Goal: Task Accomplishment & Management: Complete application form

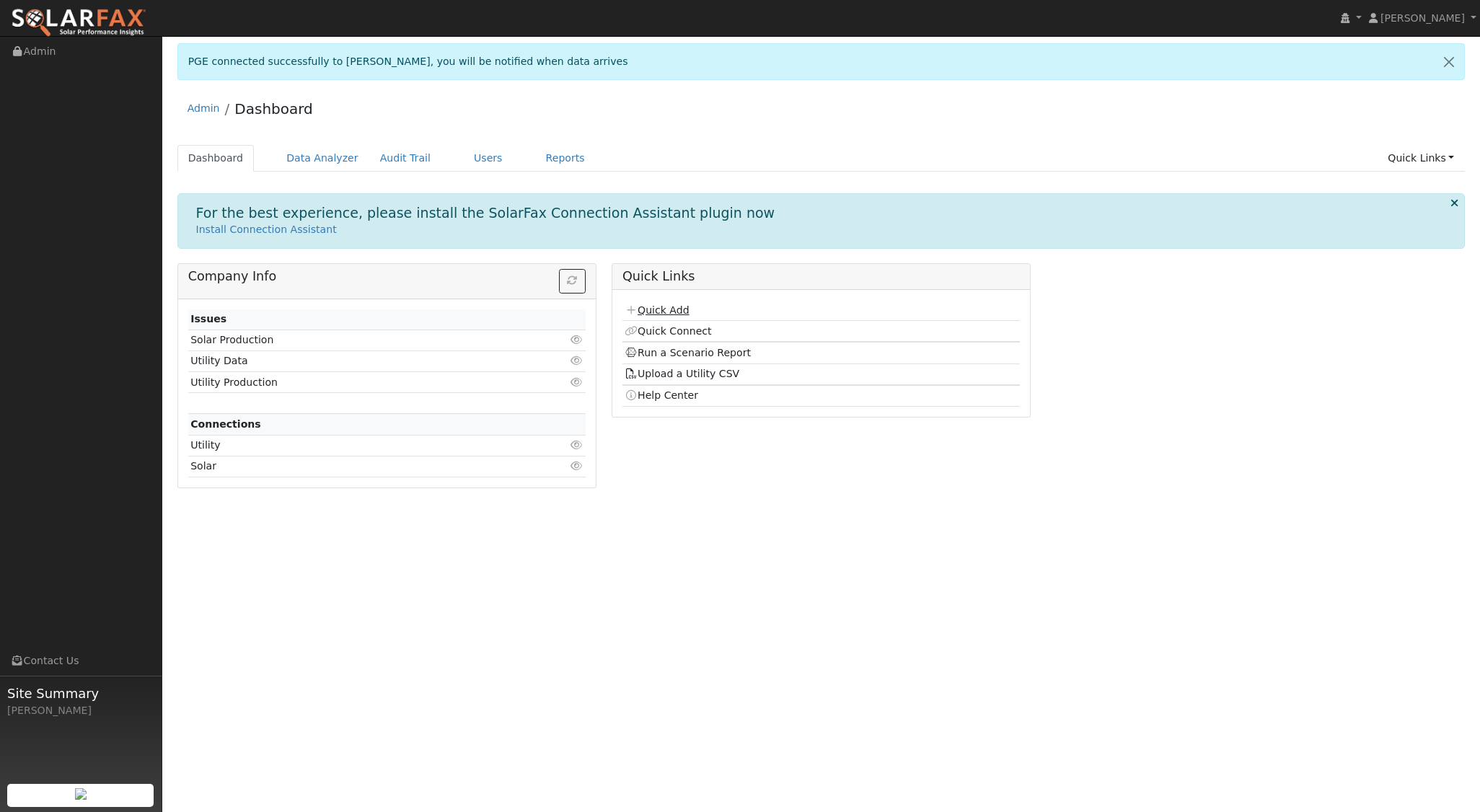
click at [681, 304] on link "Quick Add" at bounding box center [657, 310] width 65 height 11
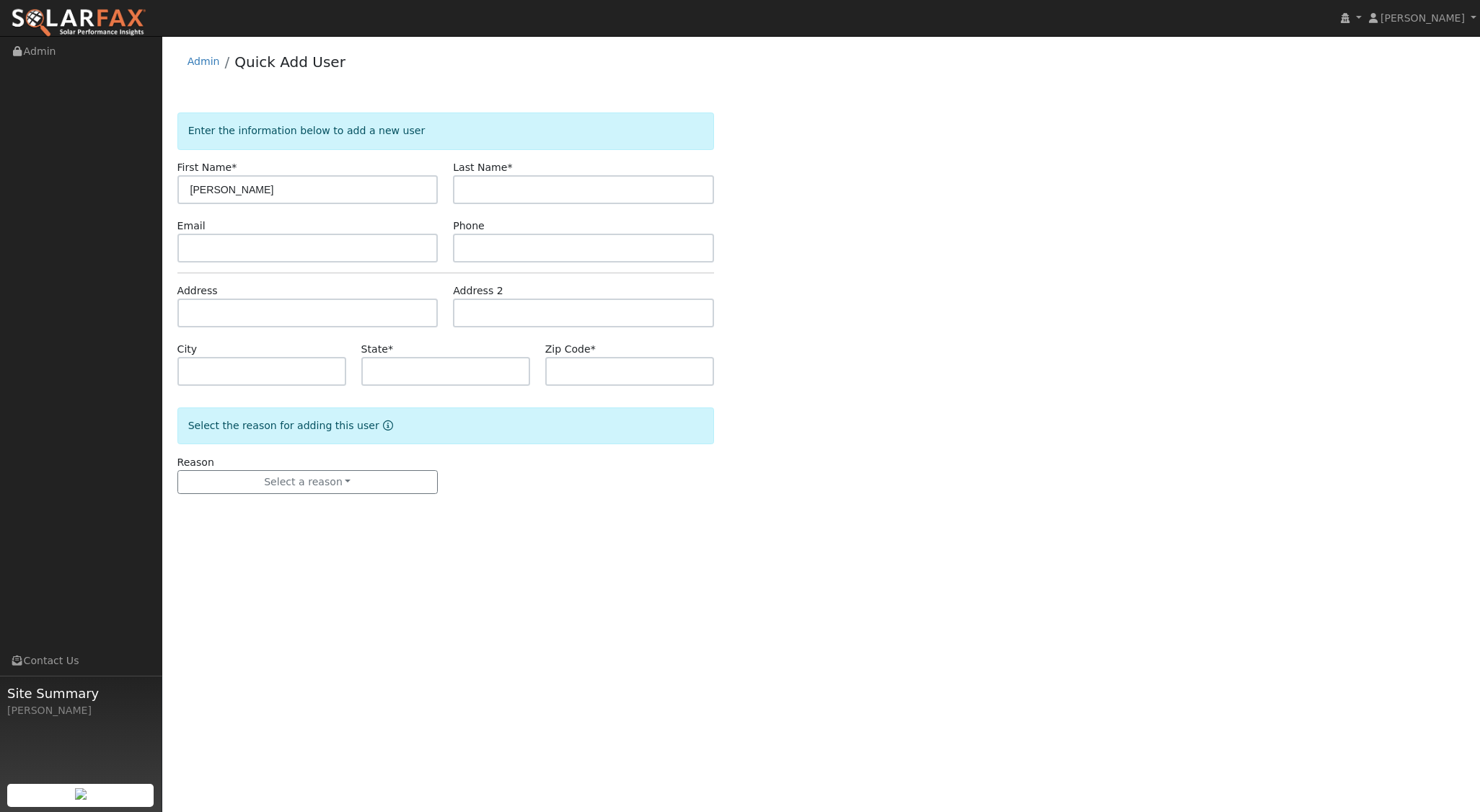
type input "[PERSON_NAME]"
click at [265, 318] on input "text" at bounding box center [307, 313] width 261 height 29
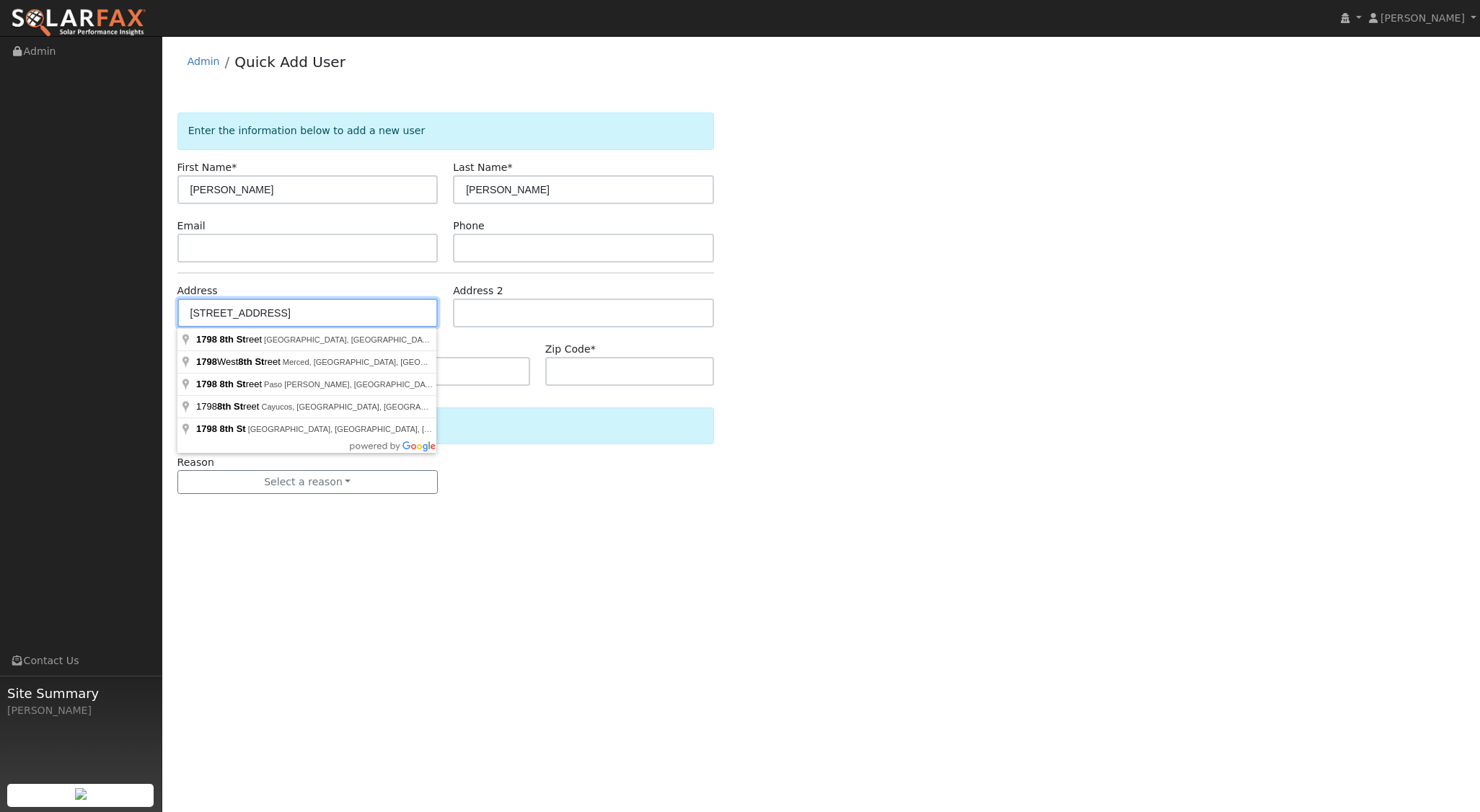
type input "[STREET_ADDRESS]"
type input "Baywood-[GEOGRAPHIC_DATA]"
type input "CA"
type input "93402"
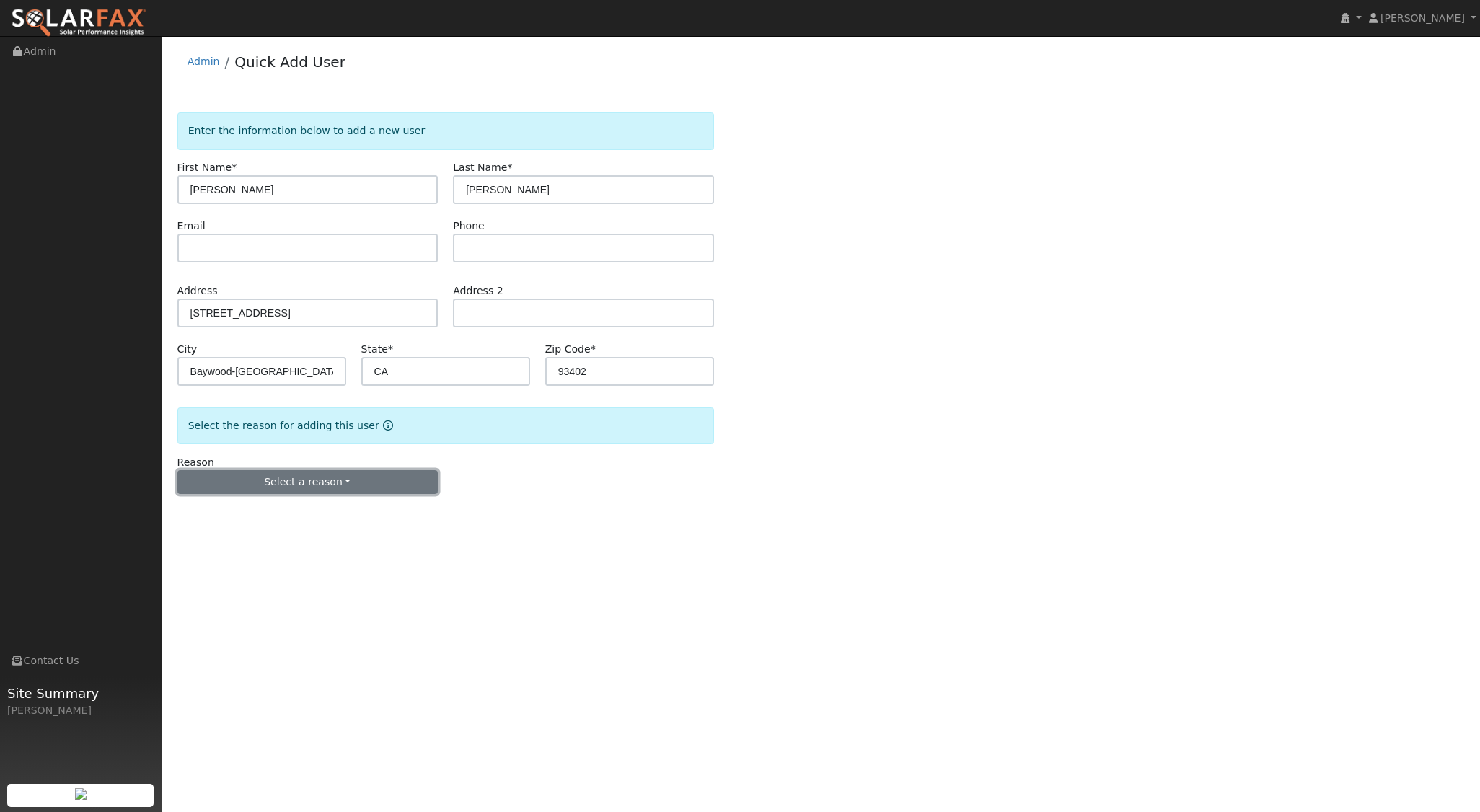
click at [305, 476] on button "Select a reason" at bounding box center [307, 482] width 261 height 24
click at [229, 508] on link "New lead" at bounding box center [257, 510] width 159 height 20
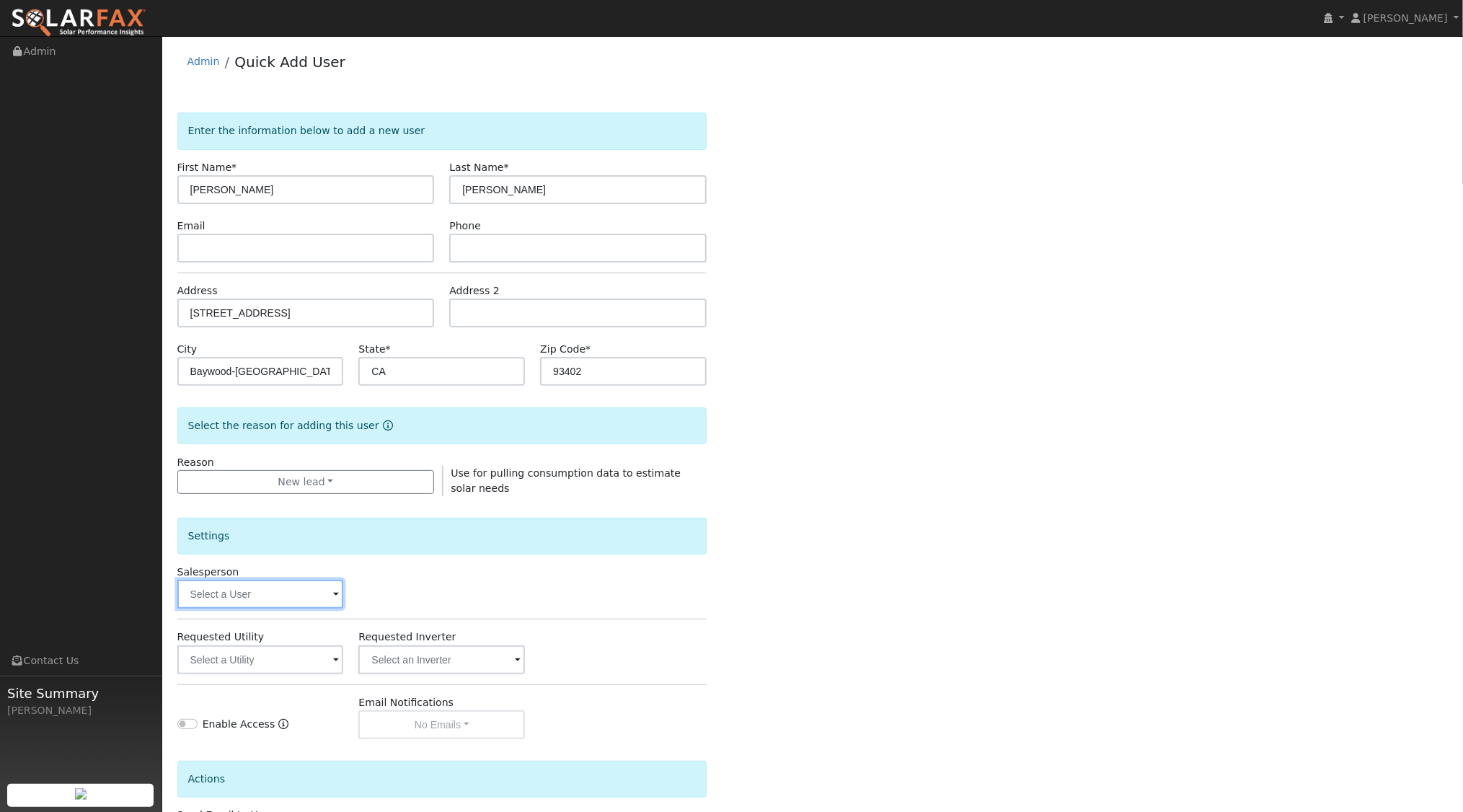
click at [269, 589] on input "text" at bounding box center [261, 594] width 167 height 29
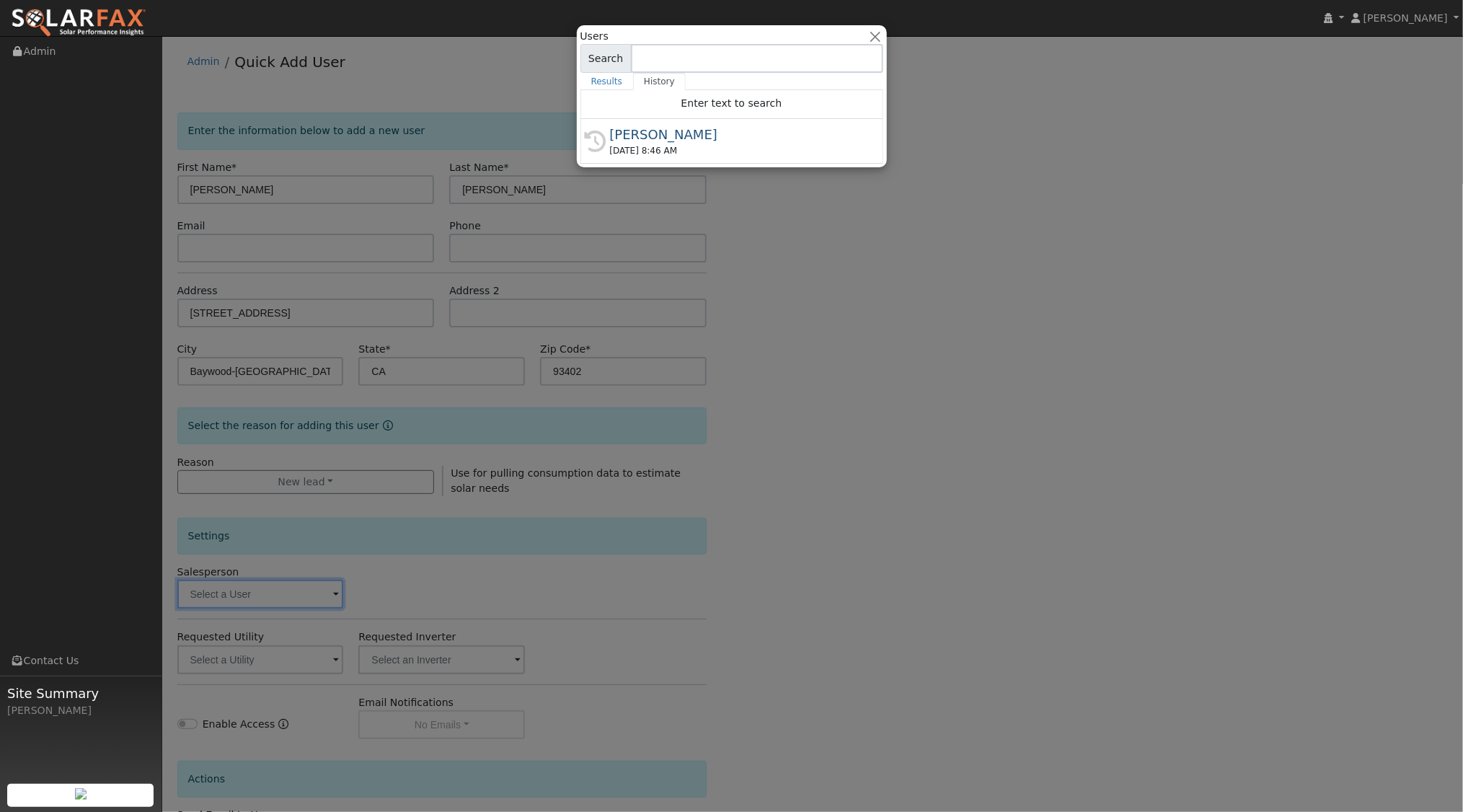
click at [647, 133] on div "[PERSON_NAME]" at bounding box center [738, 134] width 256 height 20
type input "[PERSON_NAME]"
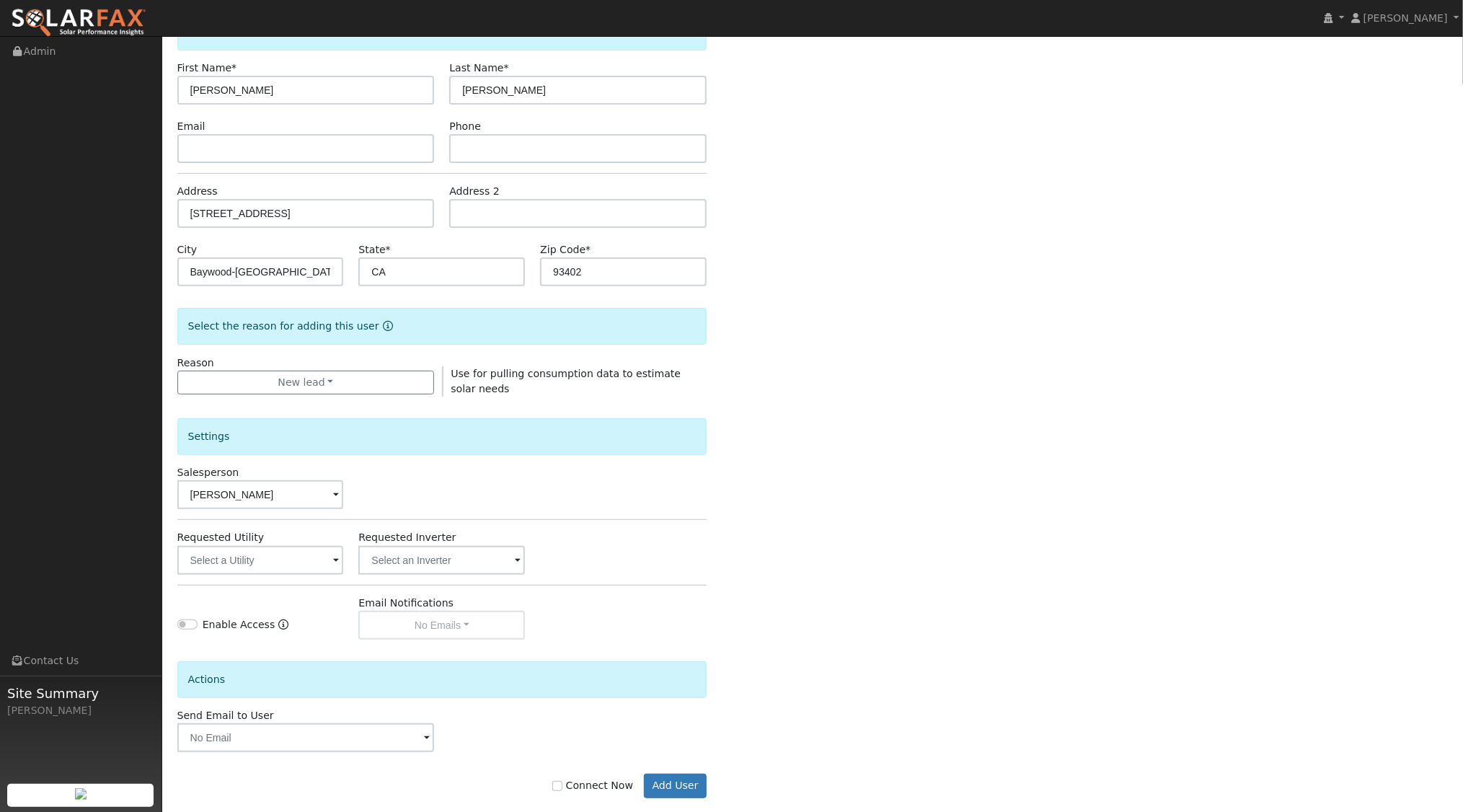
scroll to position [119, 0]
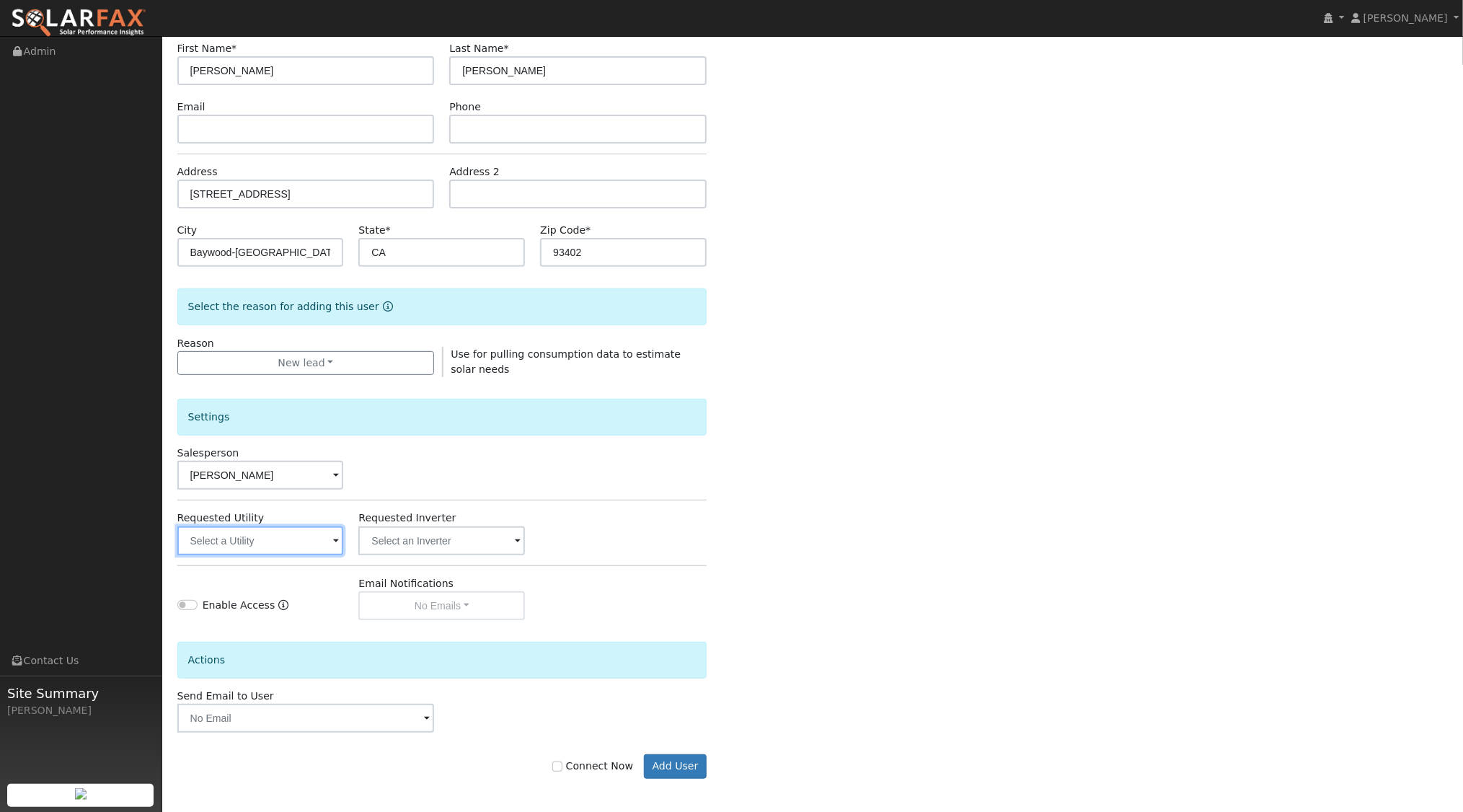
click at [313, 538] on input "text" at bounding box center [261, 541] width 167 height 29
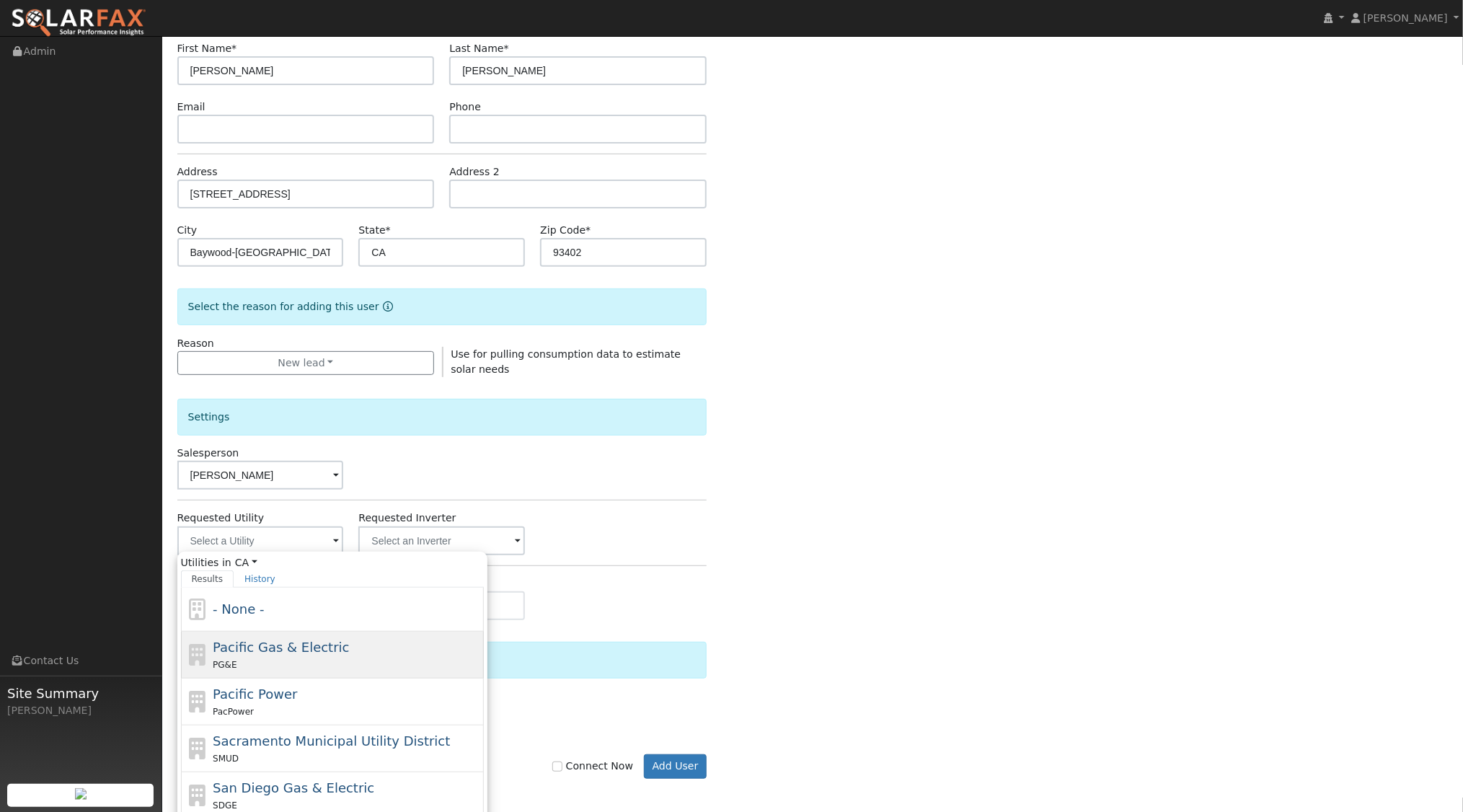
click at [306, 652] on span "Pacific Gas & Electric" at bounding box center [281, 647] width 136 height 15
type input "Pacific Gas & Electric"
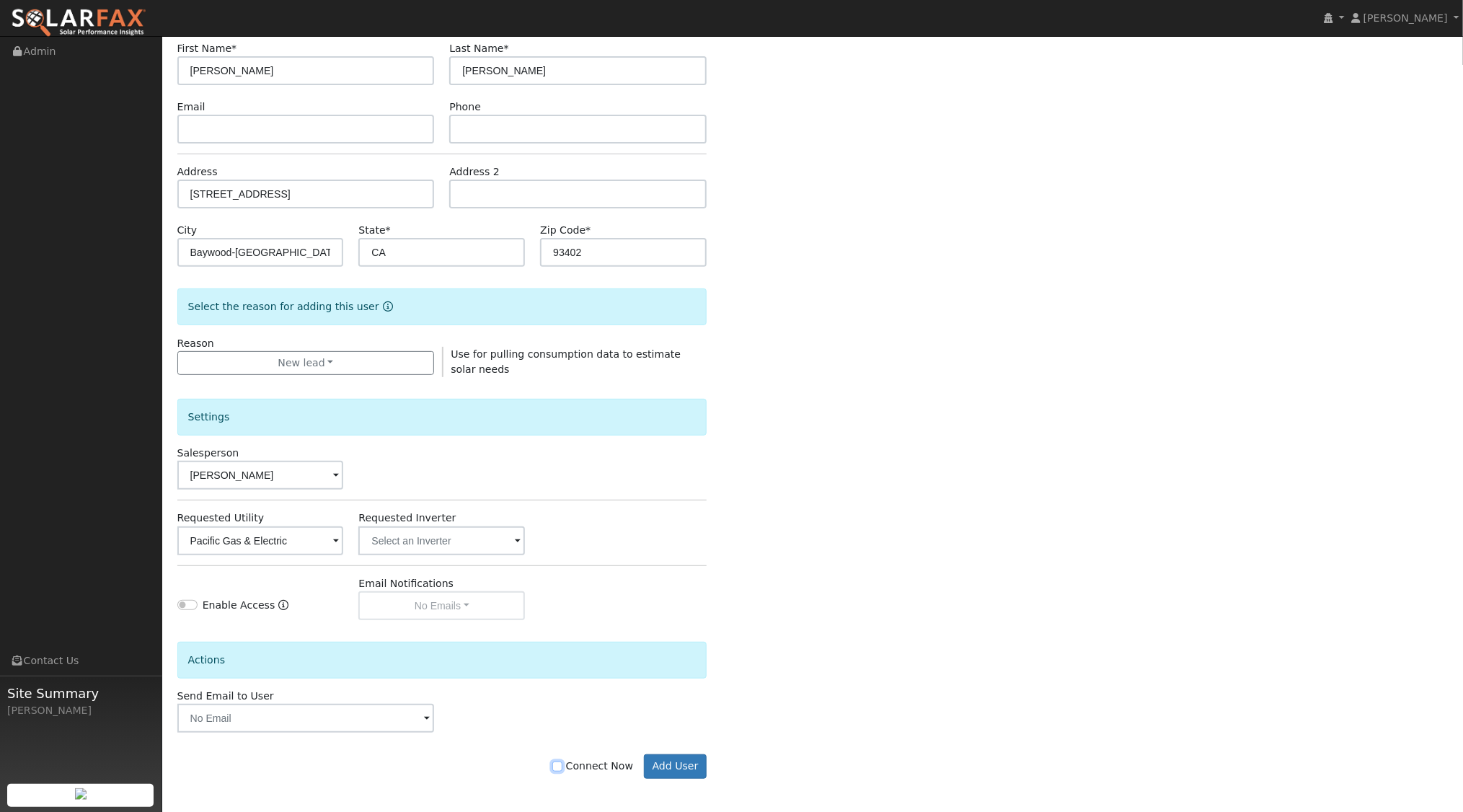
click at [563, 761] on input "Connect Now" at bounding box center [558, 766] width 10 height 10
checkbox input "true"
click at [679, 763] on button "Add User" at bounding box center [675, 766] width 63 height 24
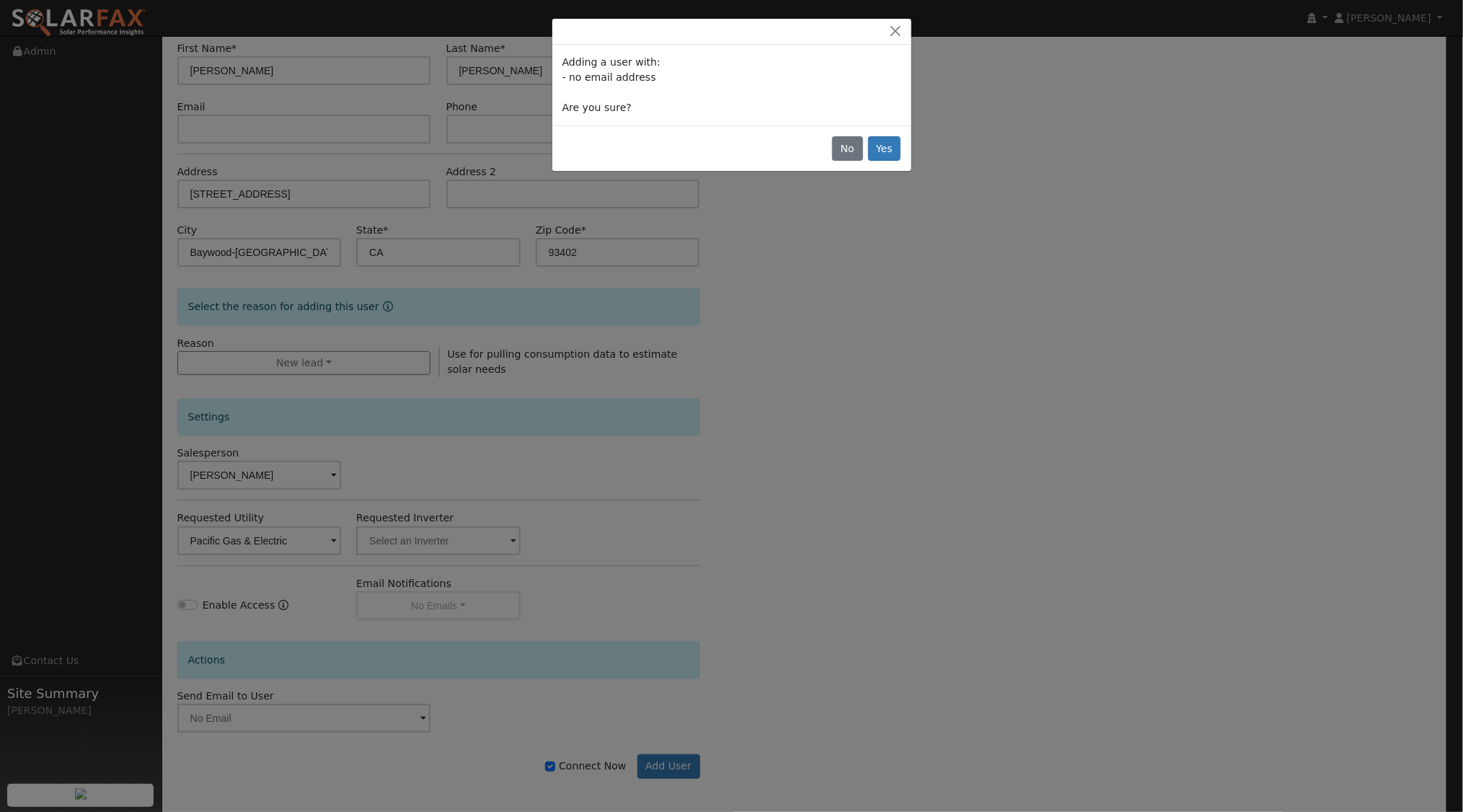
scroll to position [117, 0]
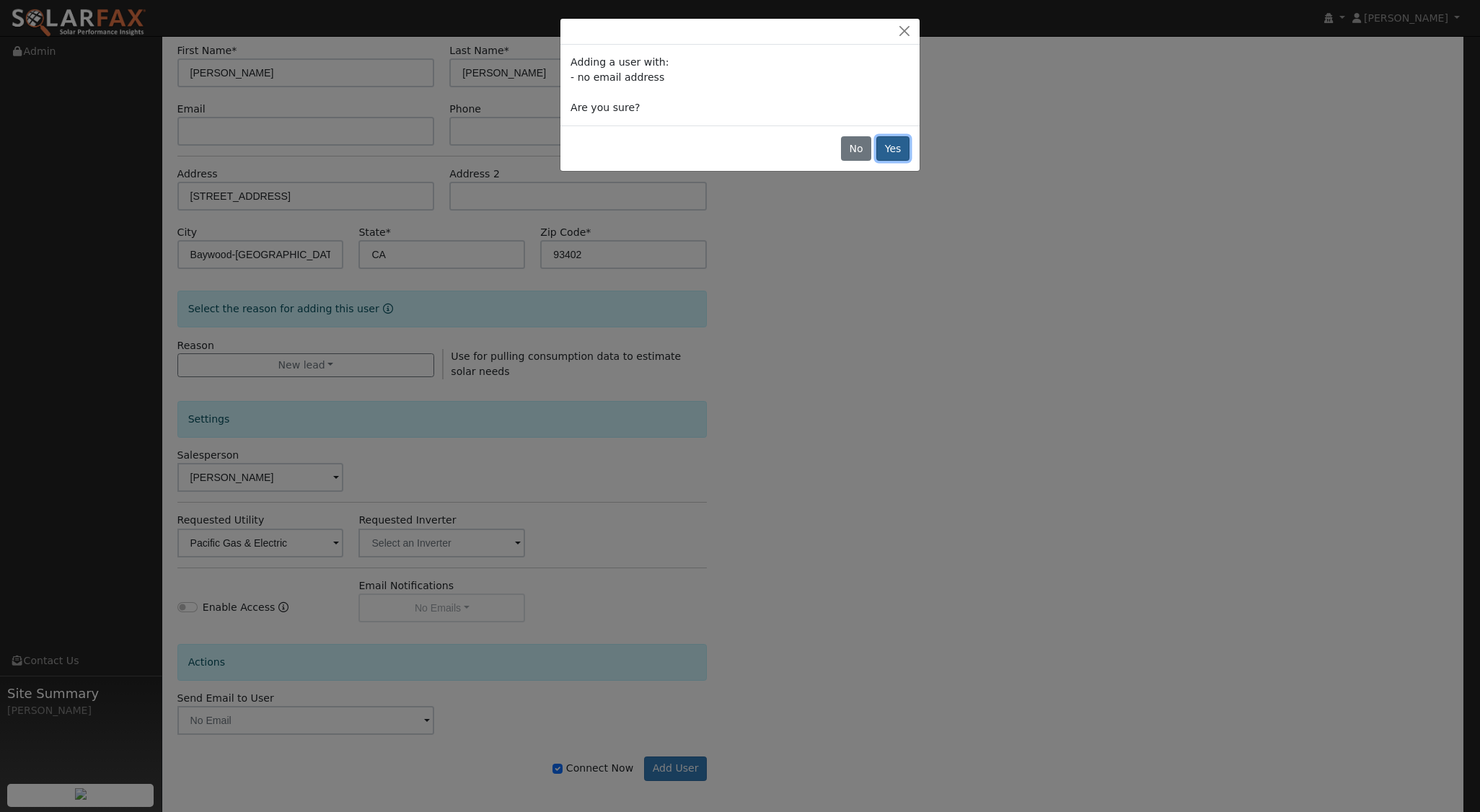
click at [893, 150] on button "Yes" at bounding box center [892, 148] width 34 height 24
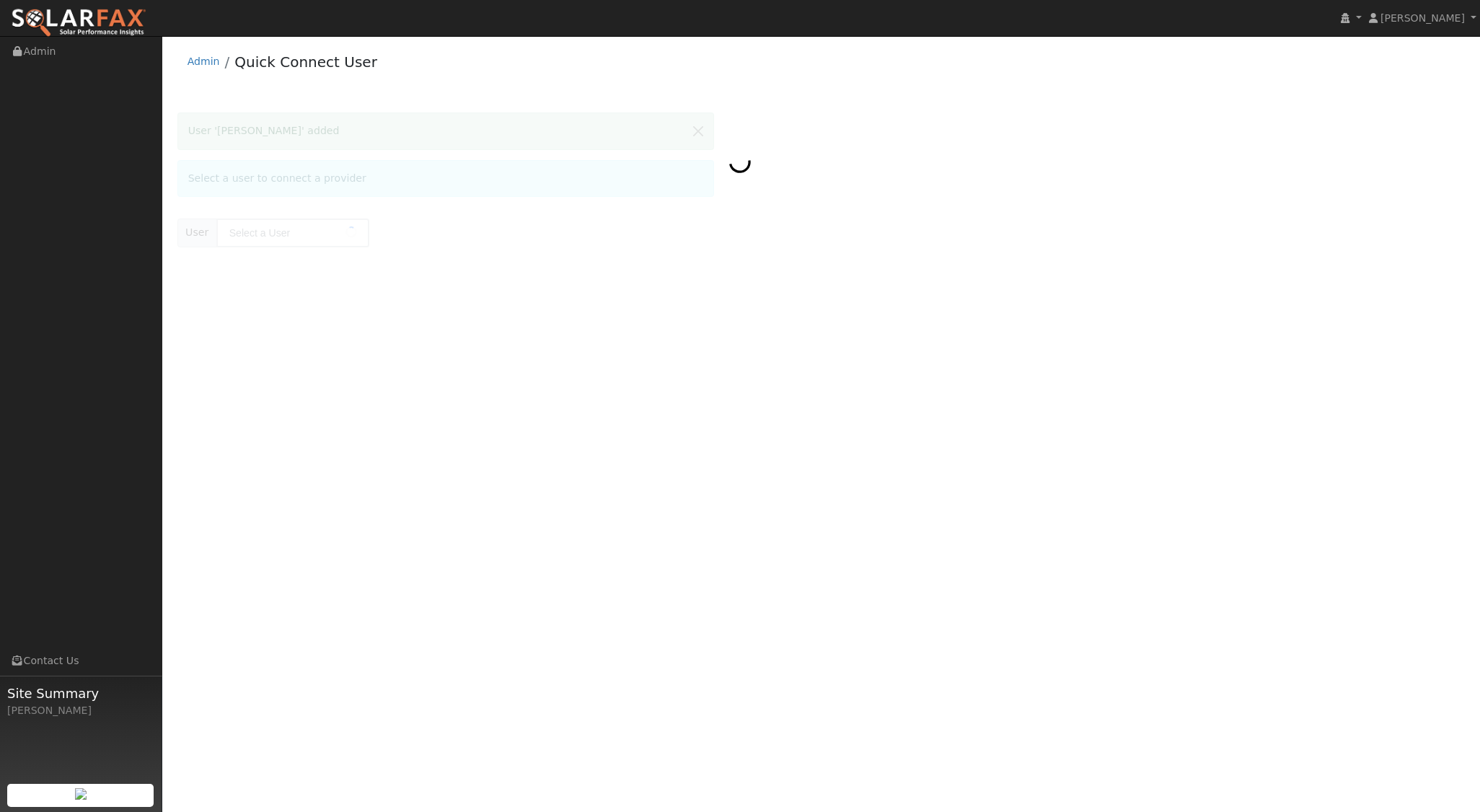
type input "Loretta Doukas"
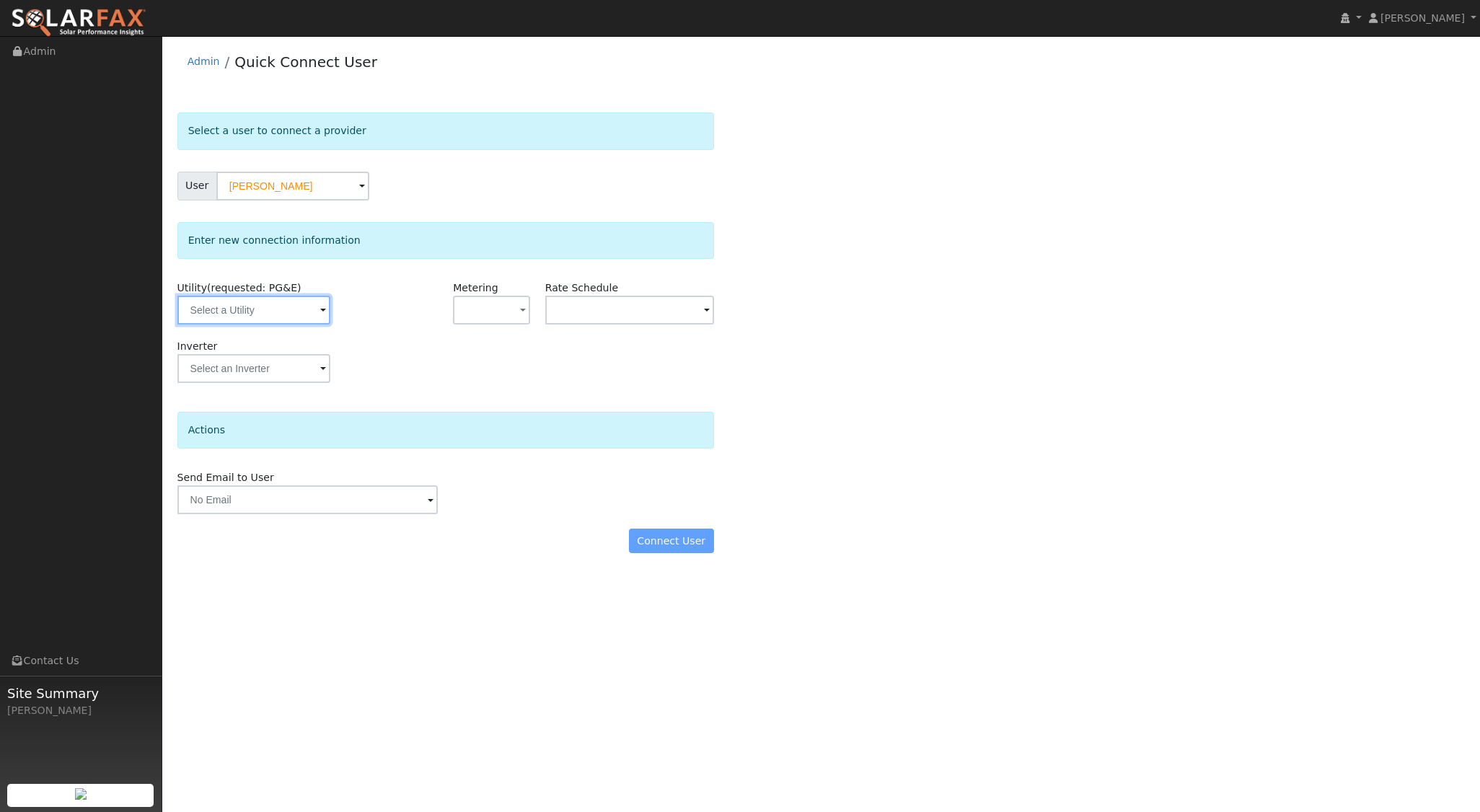
click at [296, 311] on input "text" at bounding box center [254, 311] width 153 height 29
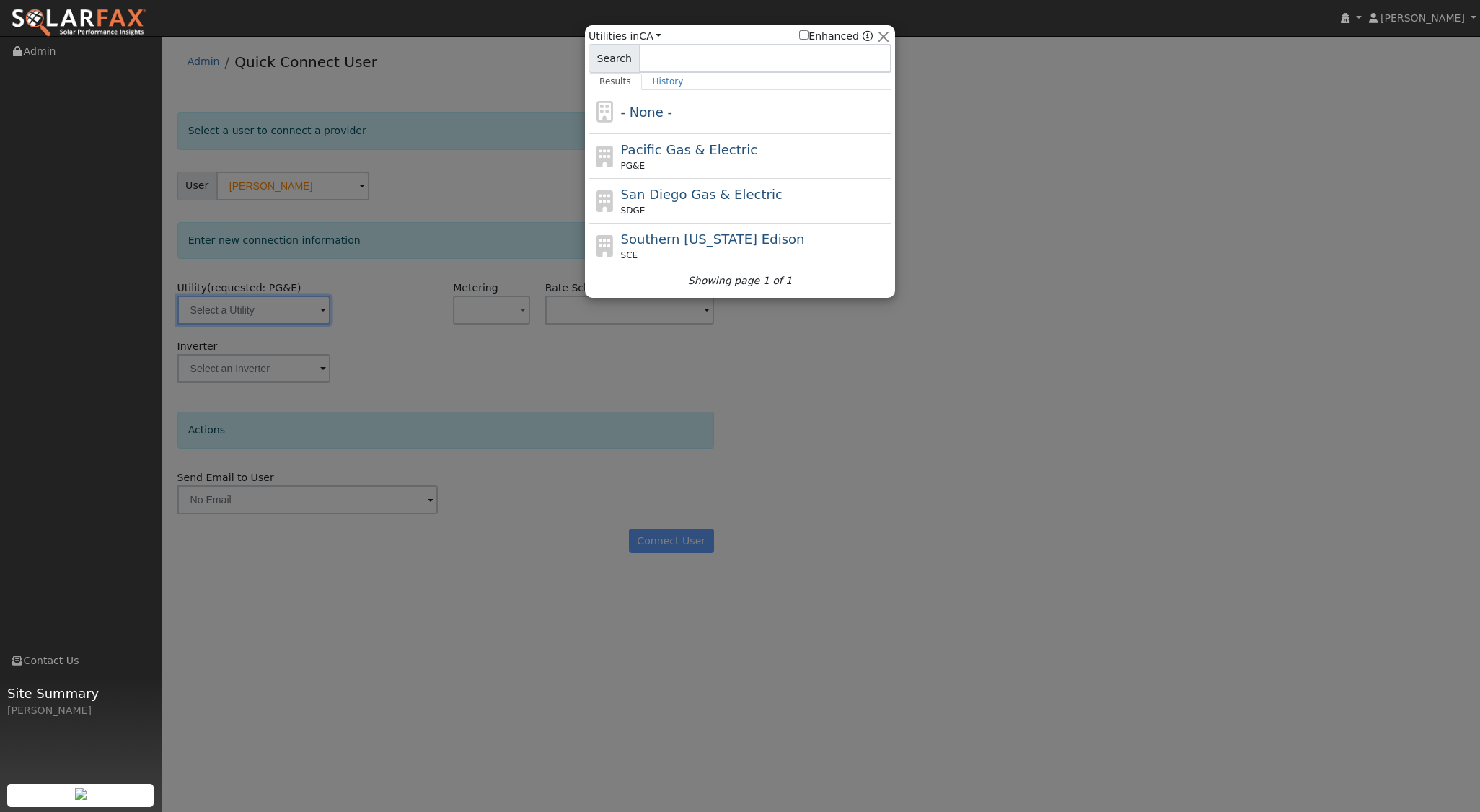
click at [716, 149] on span "Pacific Gas & Electric" at bounding box center [689, 150] width 136 height 15
type input "PG&E"
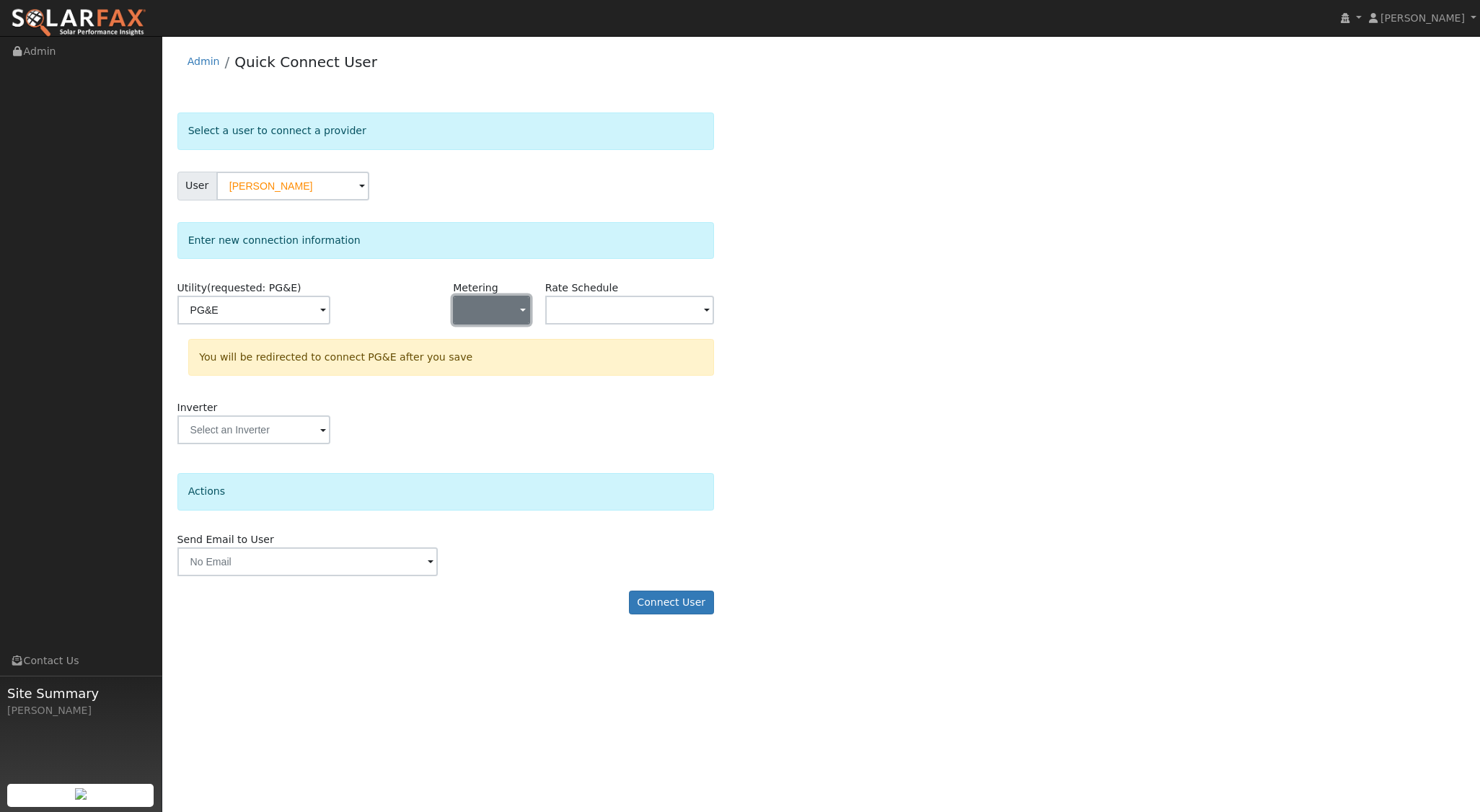
click at [520, 309] on span "button" at bounding box center [522, 311] width 6 height 15
click at [490, 366] on link "NEM" at bounding box center [503, 360] width 100 height 20
click at [683, 305] on input "text" at bounding box center [630, 311] width 169 height 29
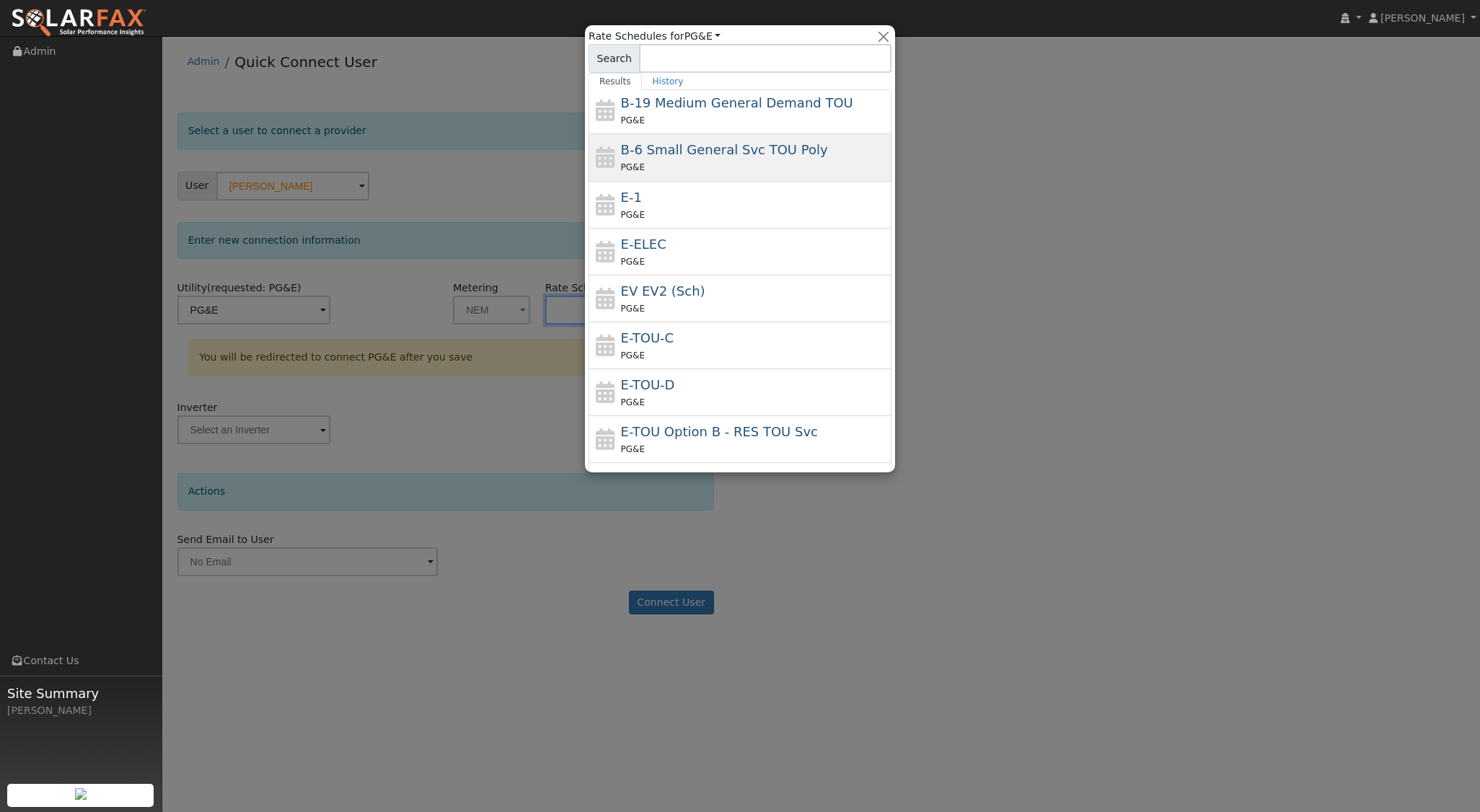
scroll to position [158, 0]
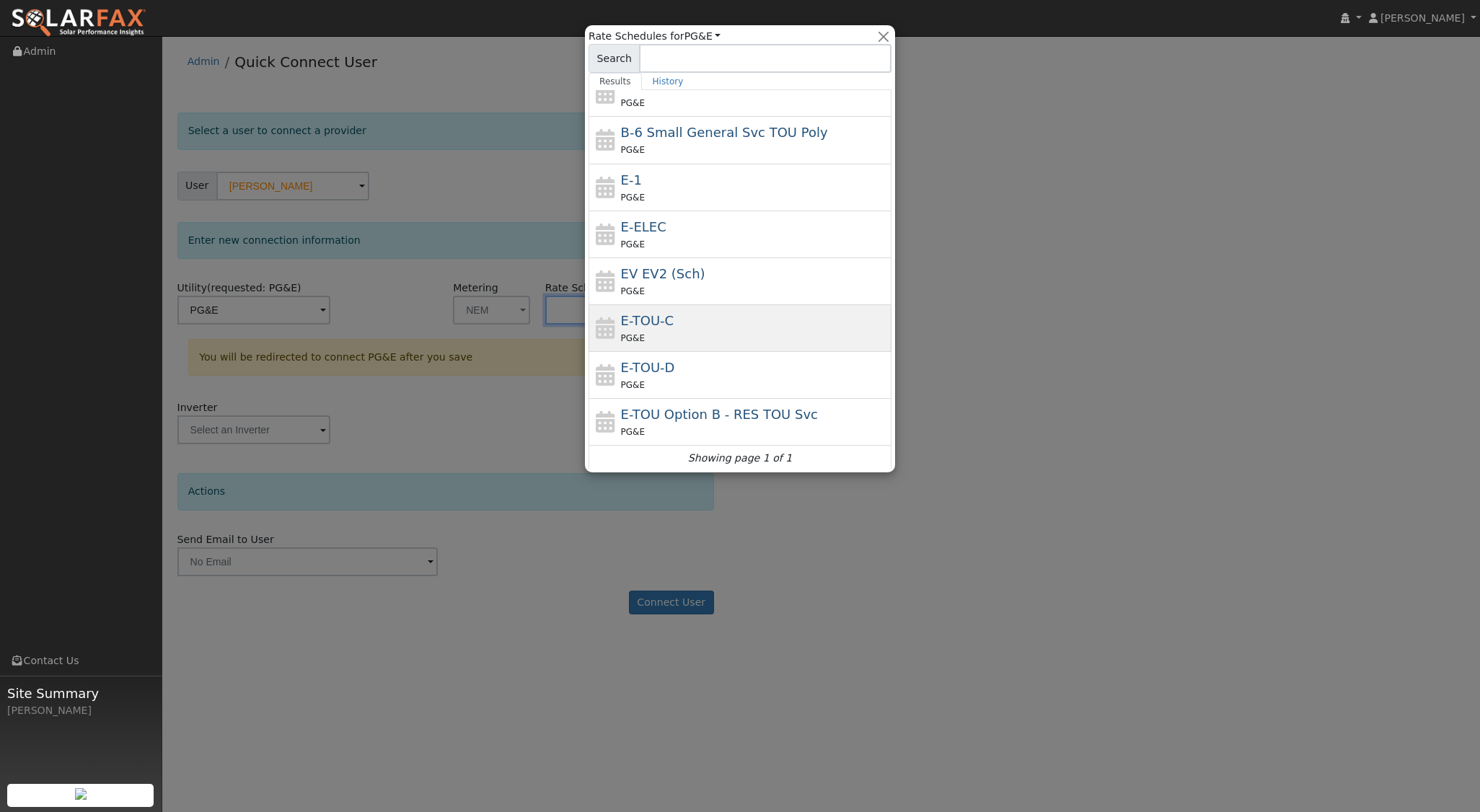
click at [675, 323] on div "E-TOU-C PG&E" at bounding box center [755, 328] width 268 height 34
type input "E-TOU-C"
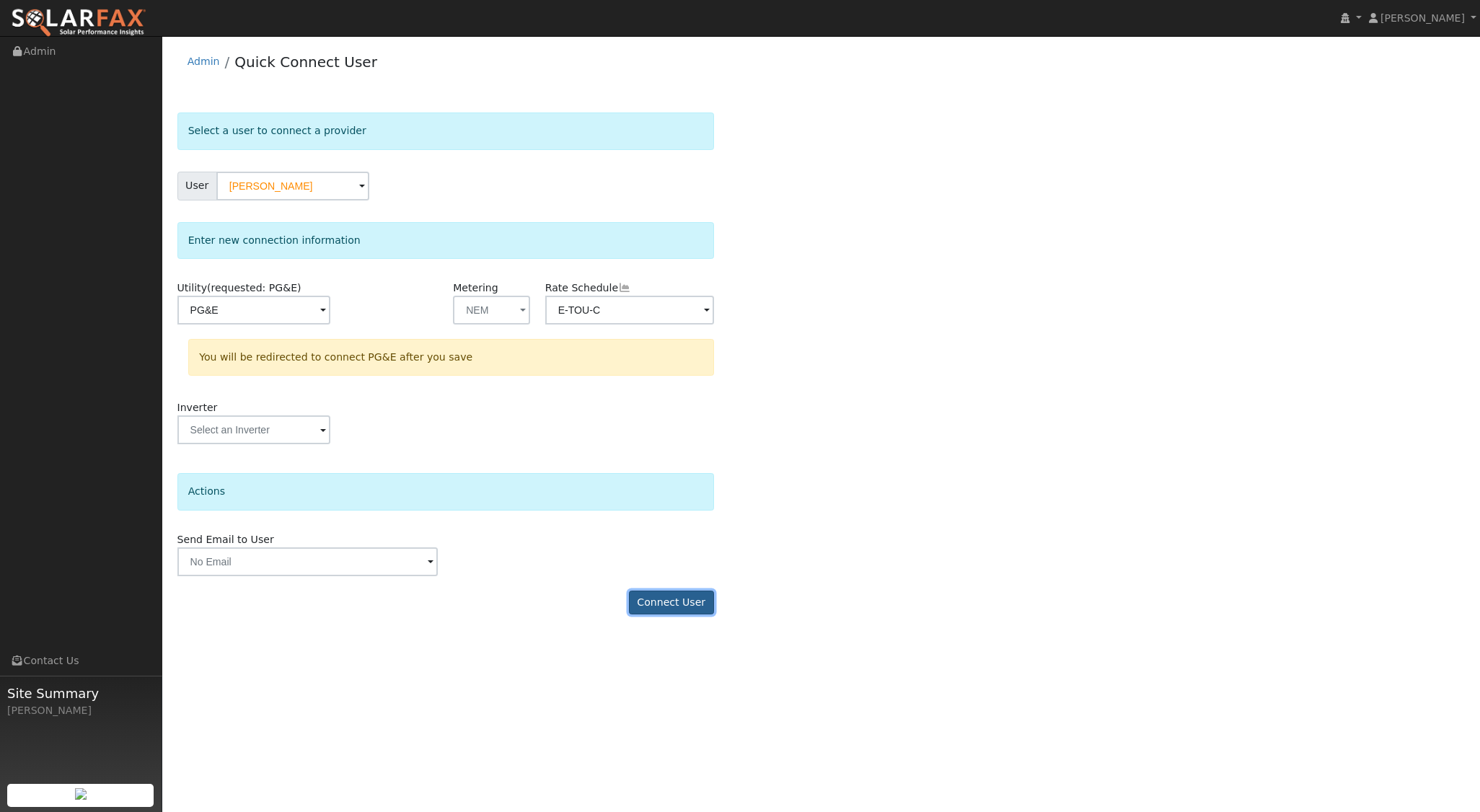
click at [672, 594] on button "Connect User" at bounding box center [671, 602] width 85 height 24
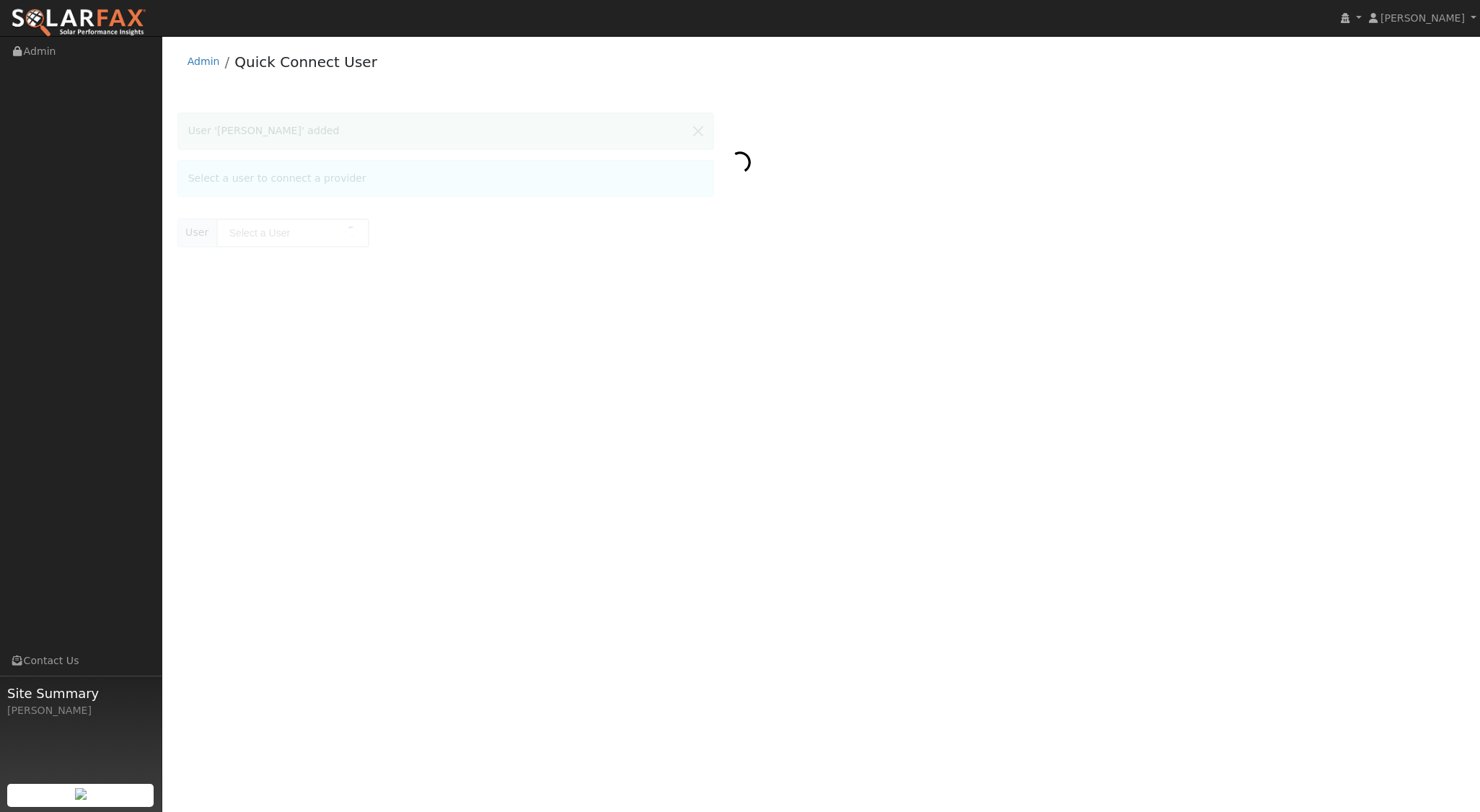
type input "Loretta Doukas"
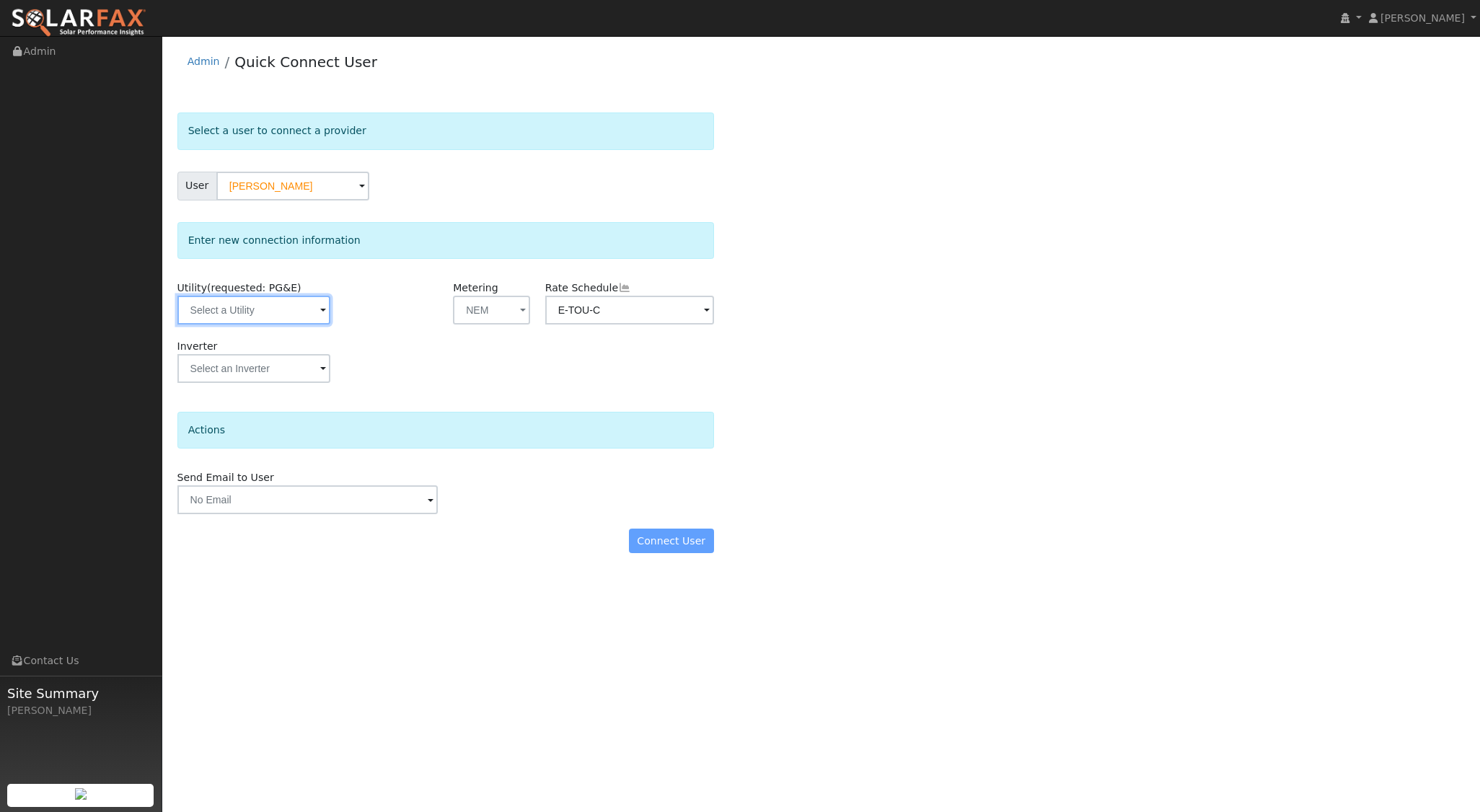
click at [300, 304] on input "text" at bounding box center [254, 311] width 153 height 29
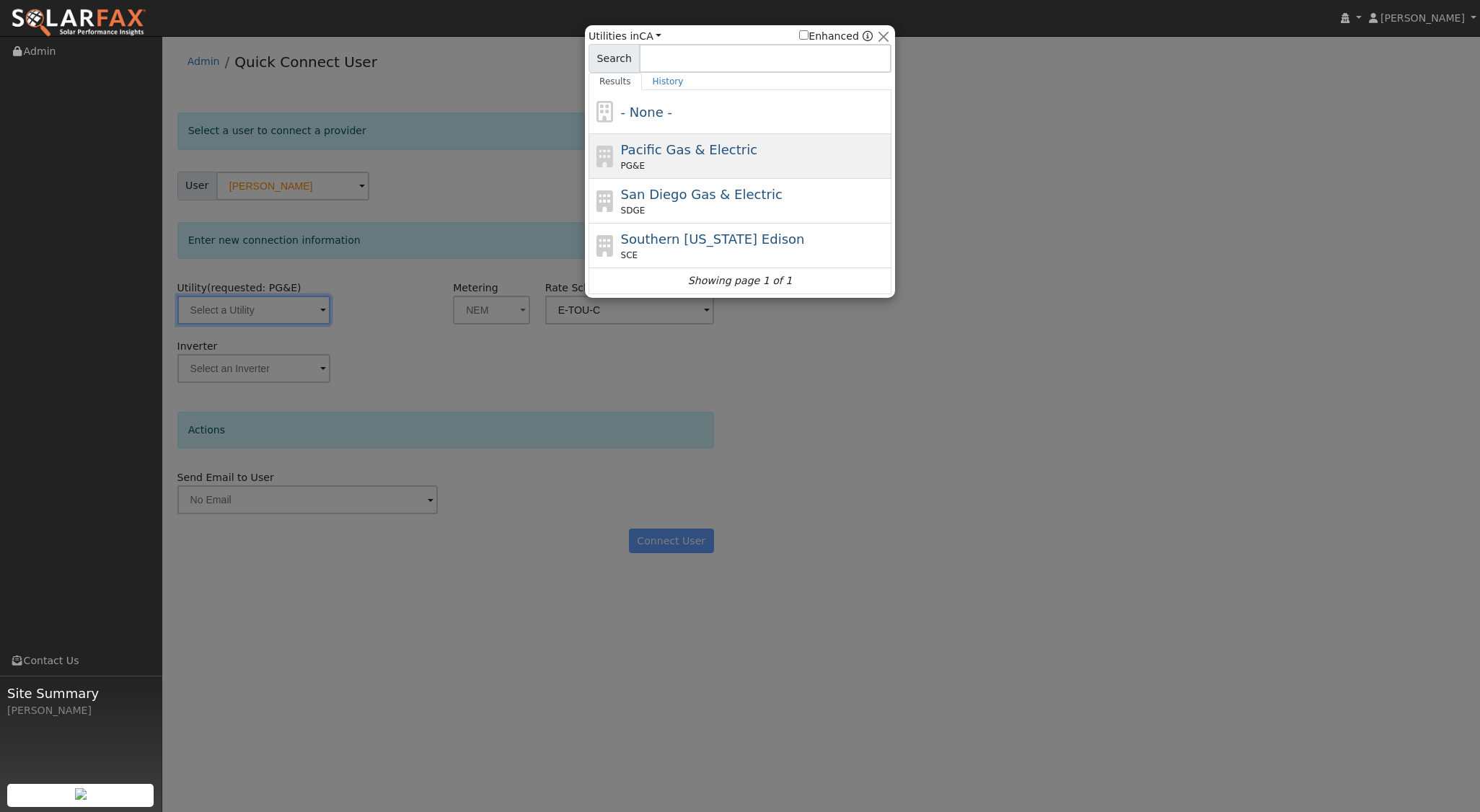
click at [690, 146] on span "Pacific Gas & Electric" at bounding box center [689, 150] width 136 height 15
type input "PG&E"
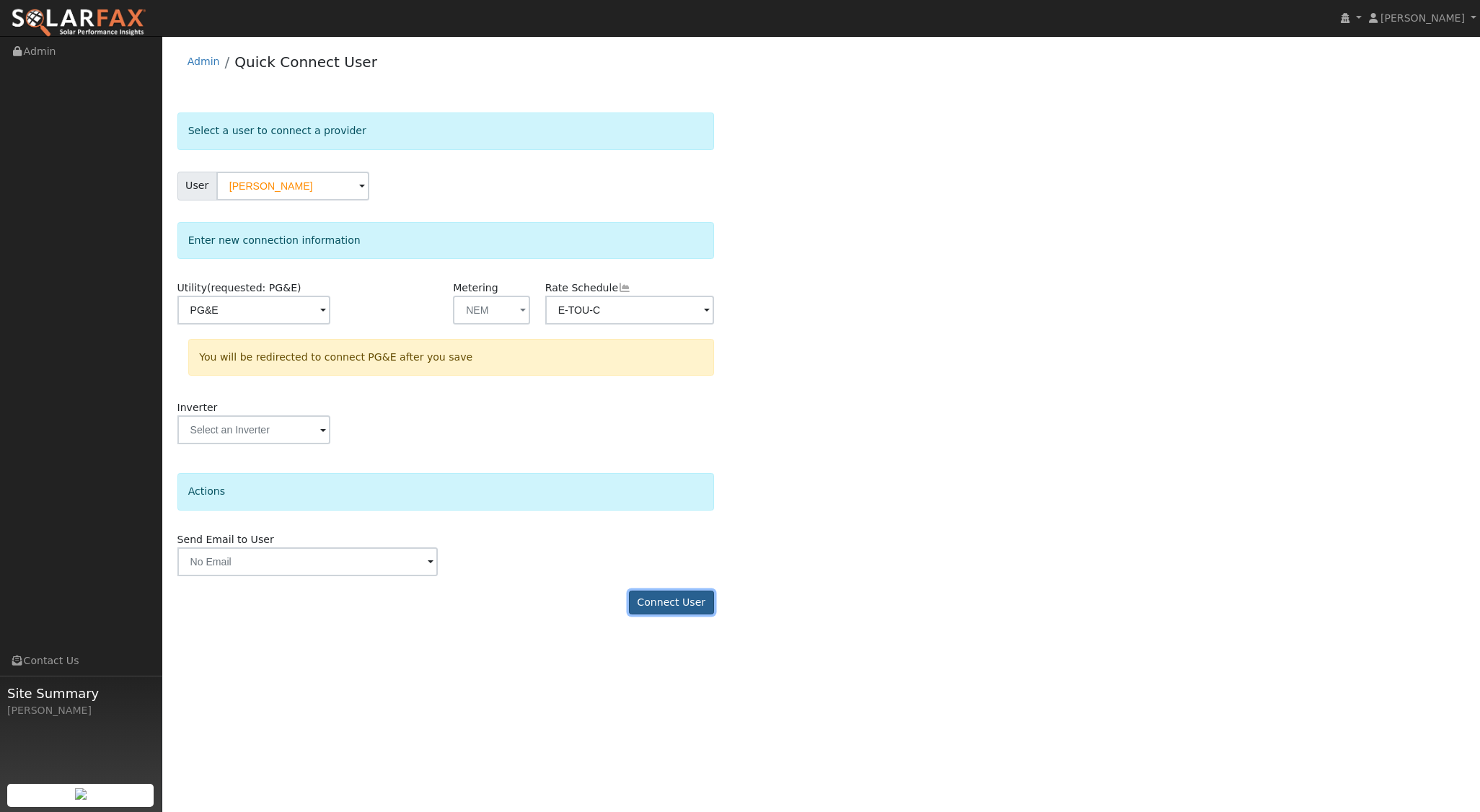
click at [683, 590] on button "Connect User" at bounding box center [671, 602] width 85 height 24
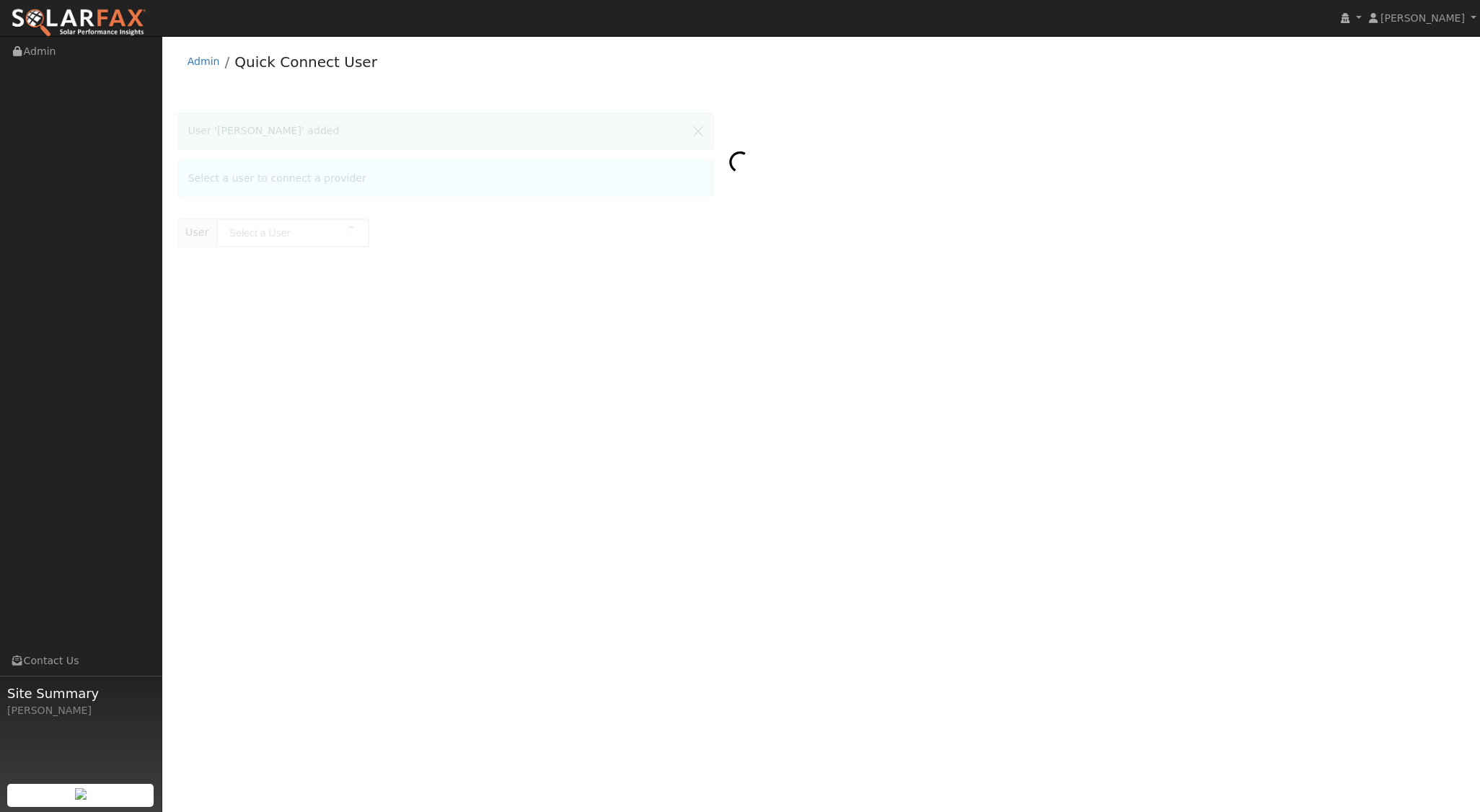
type input "[PERSON_NAME]"
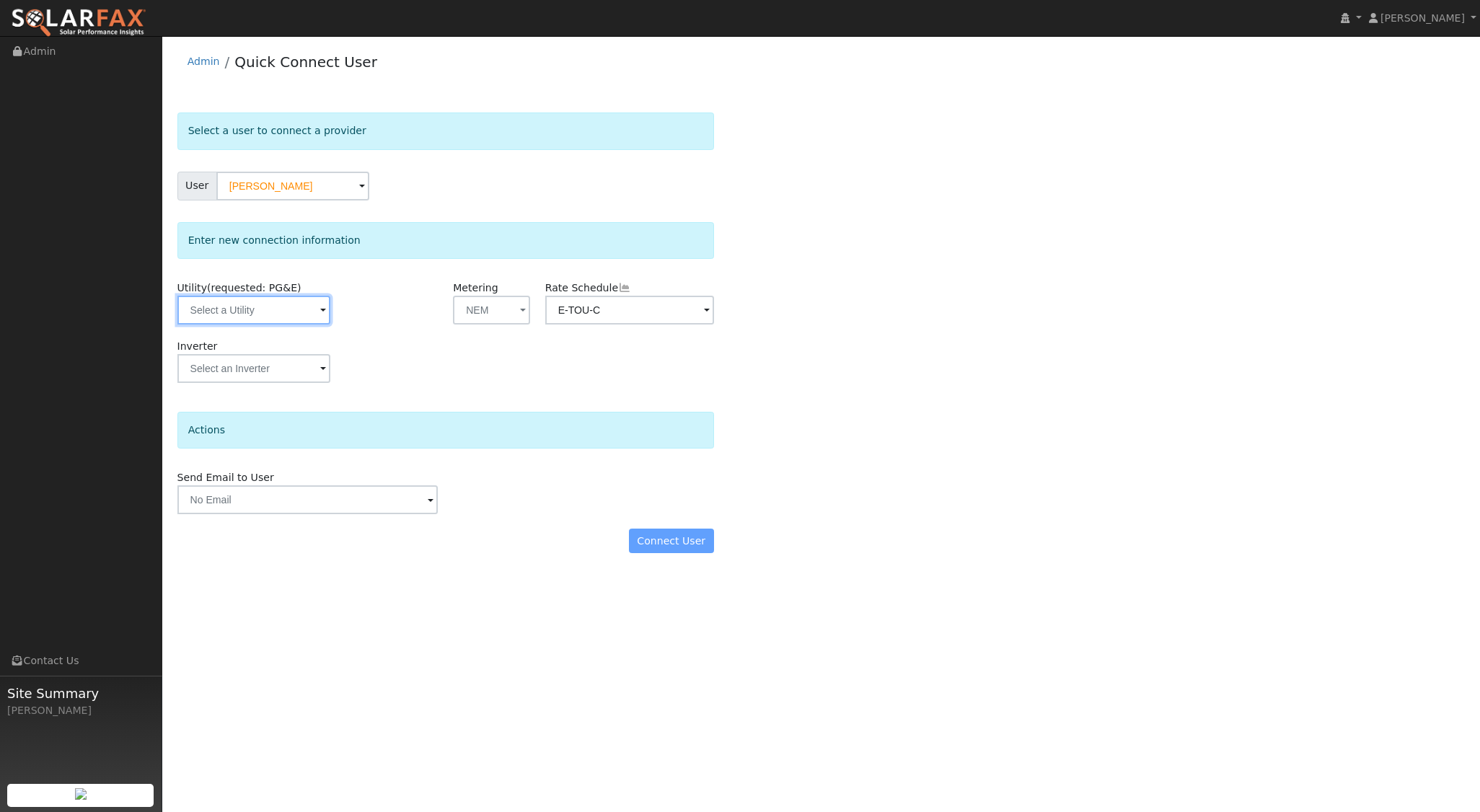
click at [290, 306] on input "text" at bounding box center [254, 311] width 153 height 29
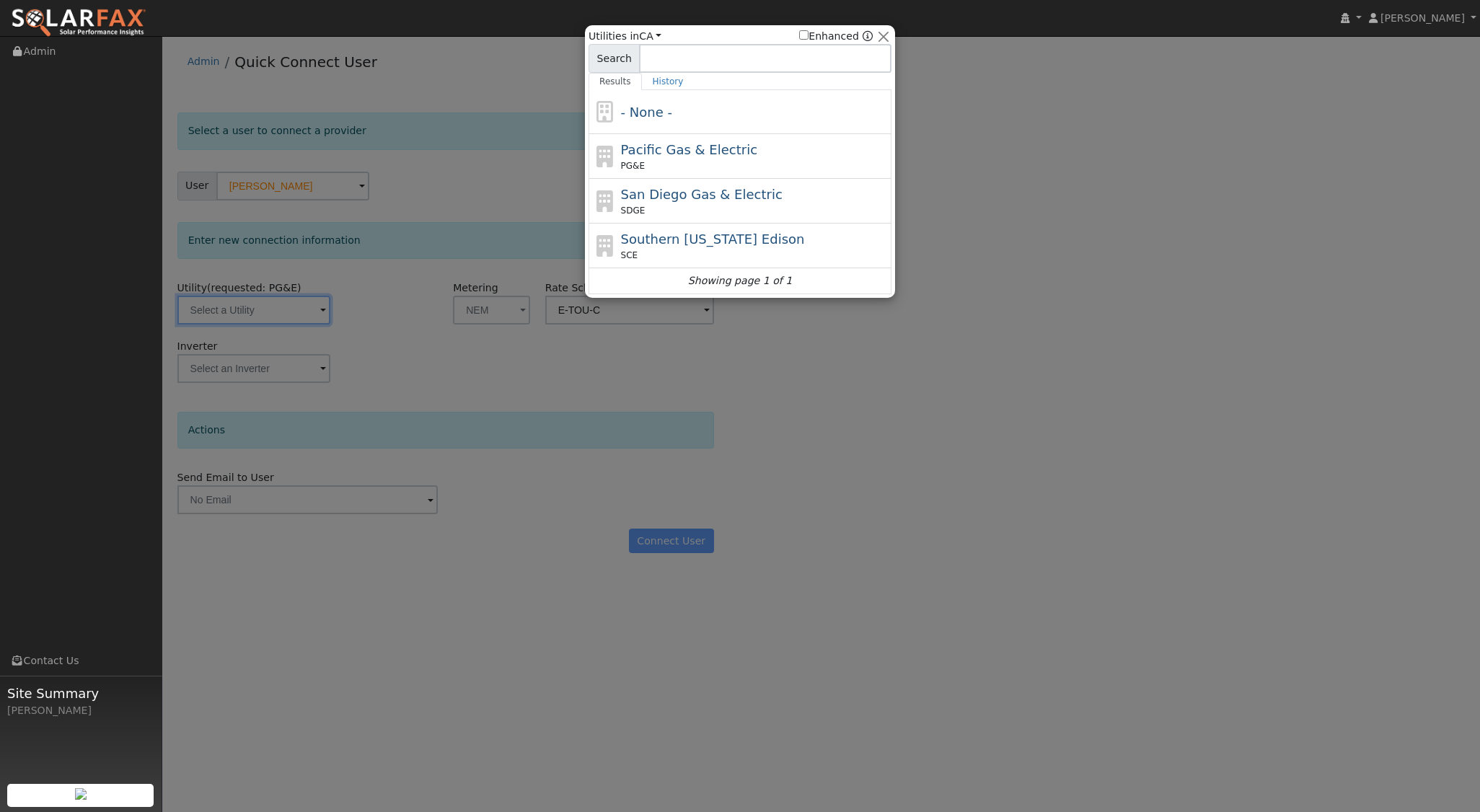
click at [688, 167] on div "PG&E" at bounding box center [755, 165] width 268 height 13
type input "PG&E"
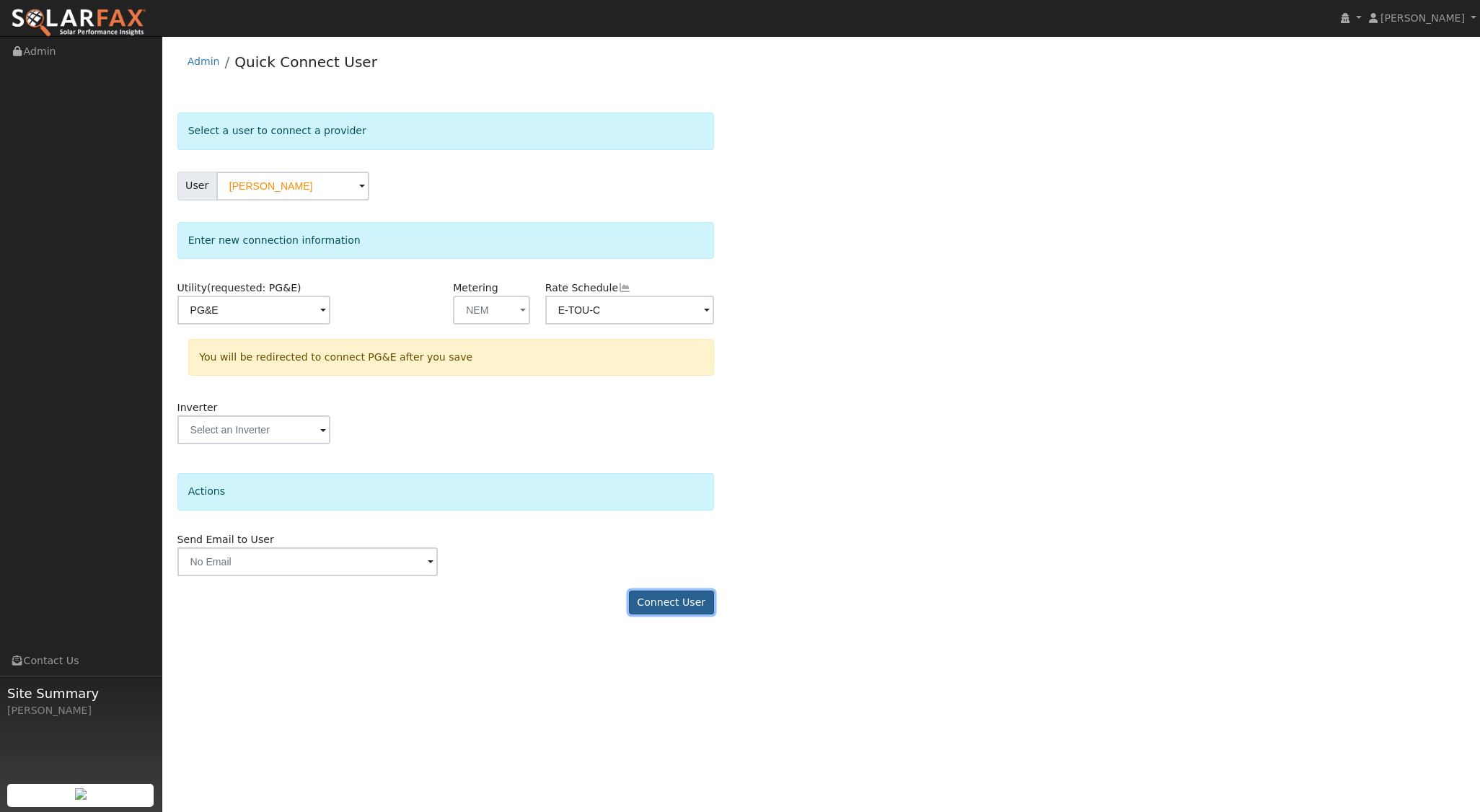
click at [660, 600] on button "Connect User" at bounding box center [671, 602] width 85 height 24
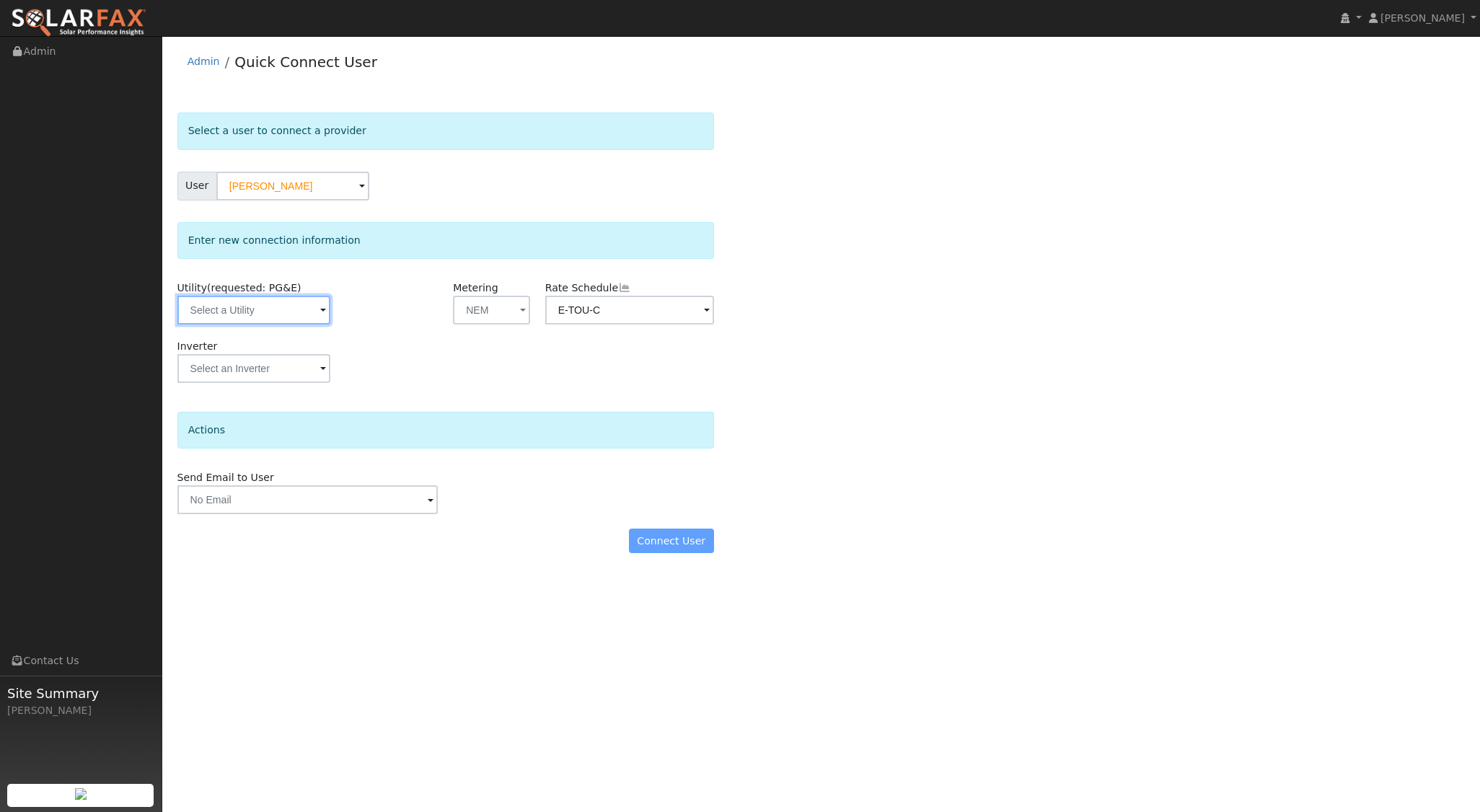
click at [268, 307] on input "text" at bounding box center [254, 311] width 153 height 29
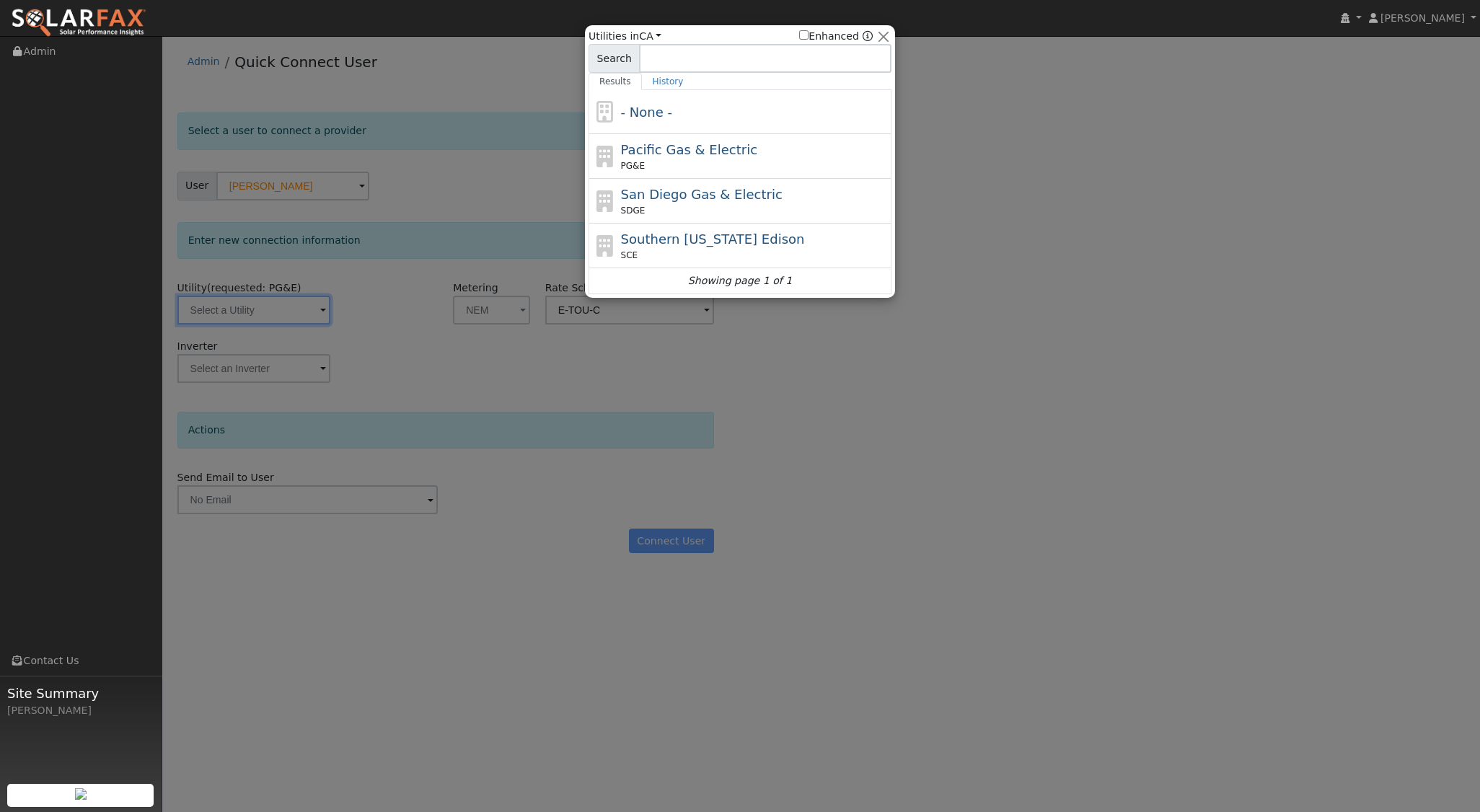
click at [648, 160] on div "PG&E" at bounding box center [755, 165] width 268 height 13
type input "PG&E"
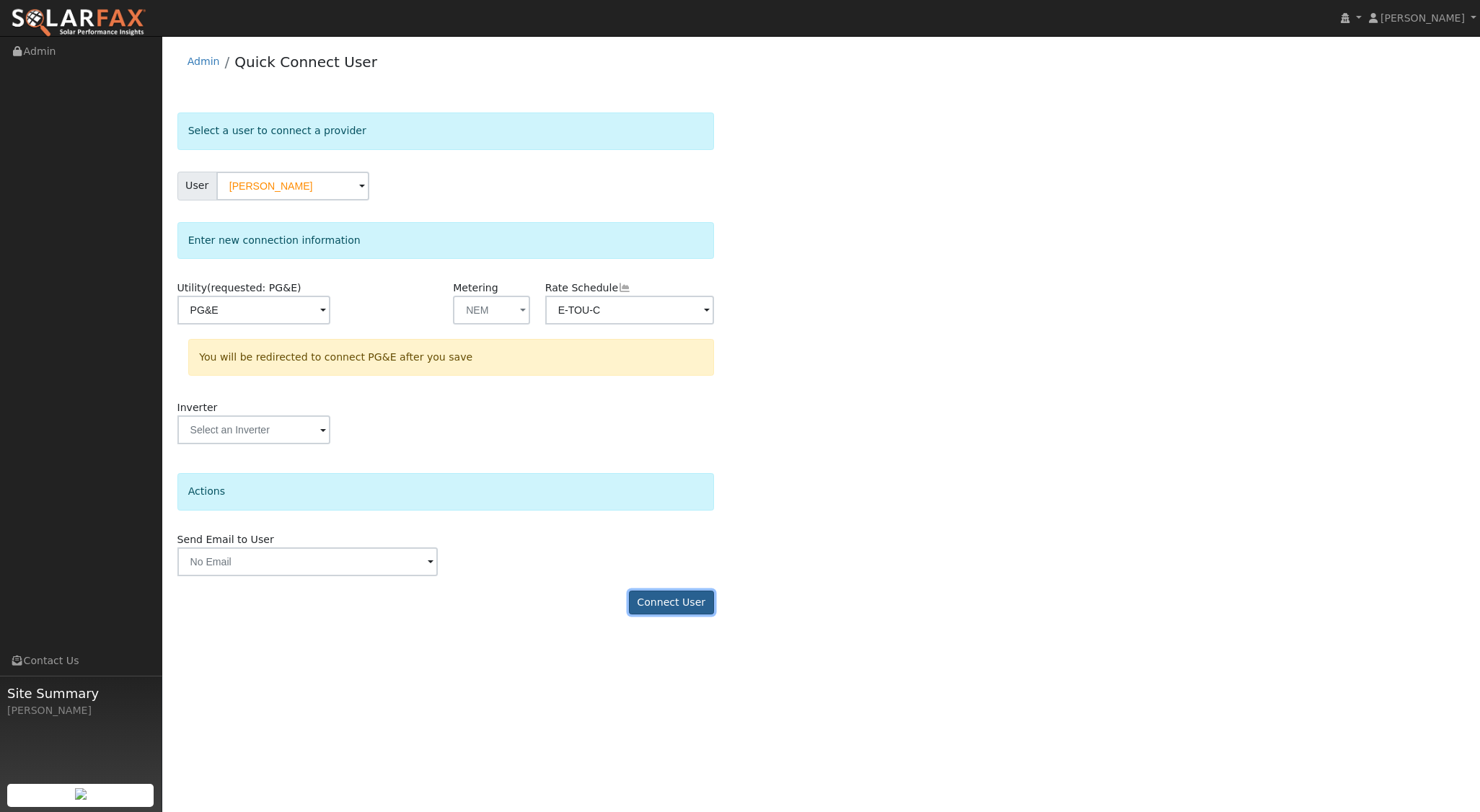
click at [683, 600] on button "Connect User" at bounding box center [671, 602] width 85 height 24
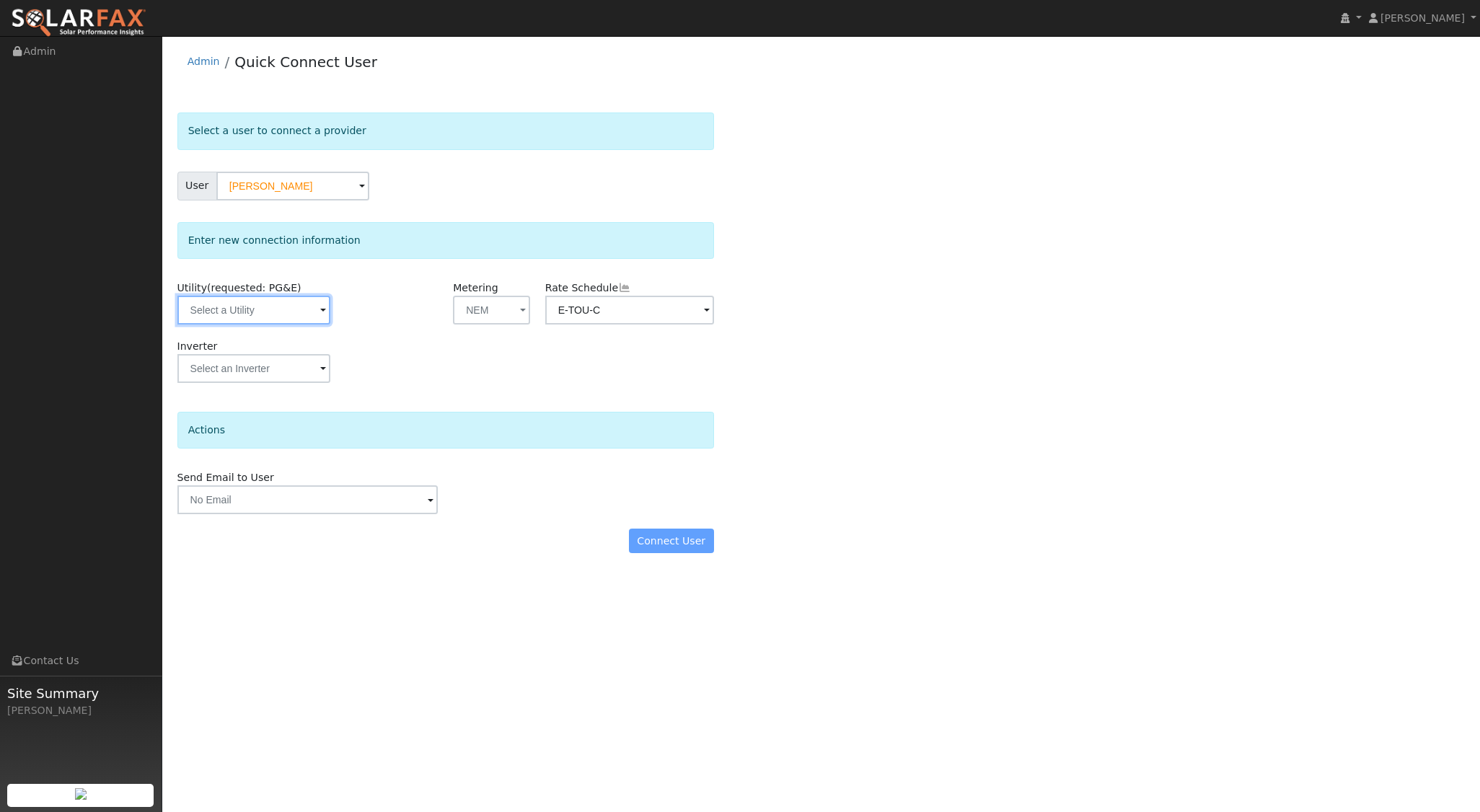
click at [305, 311] on input "text" at bounding box center [254, 311] width 153 height 29
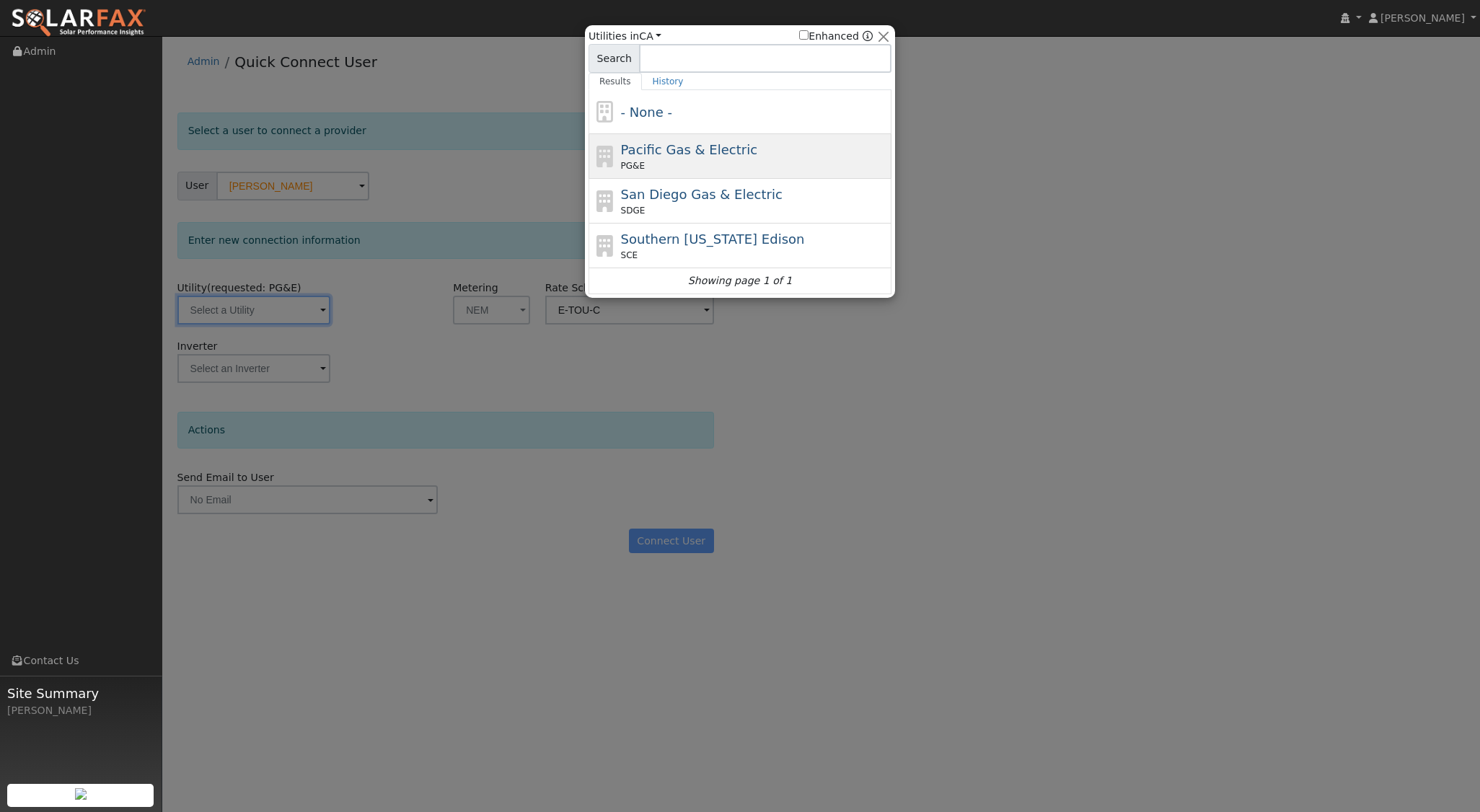
click at [657, 160] on div "PG&E" at bounding box center [755, 165] width 268 height 13
type input "PG&E"
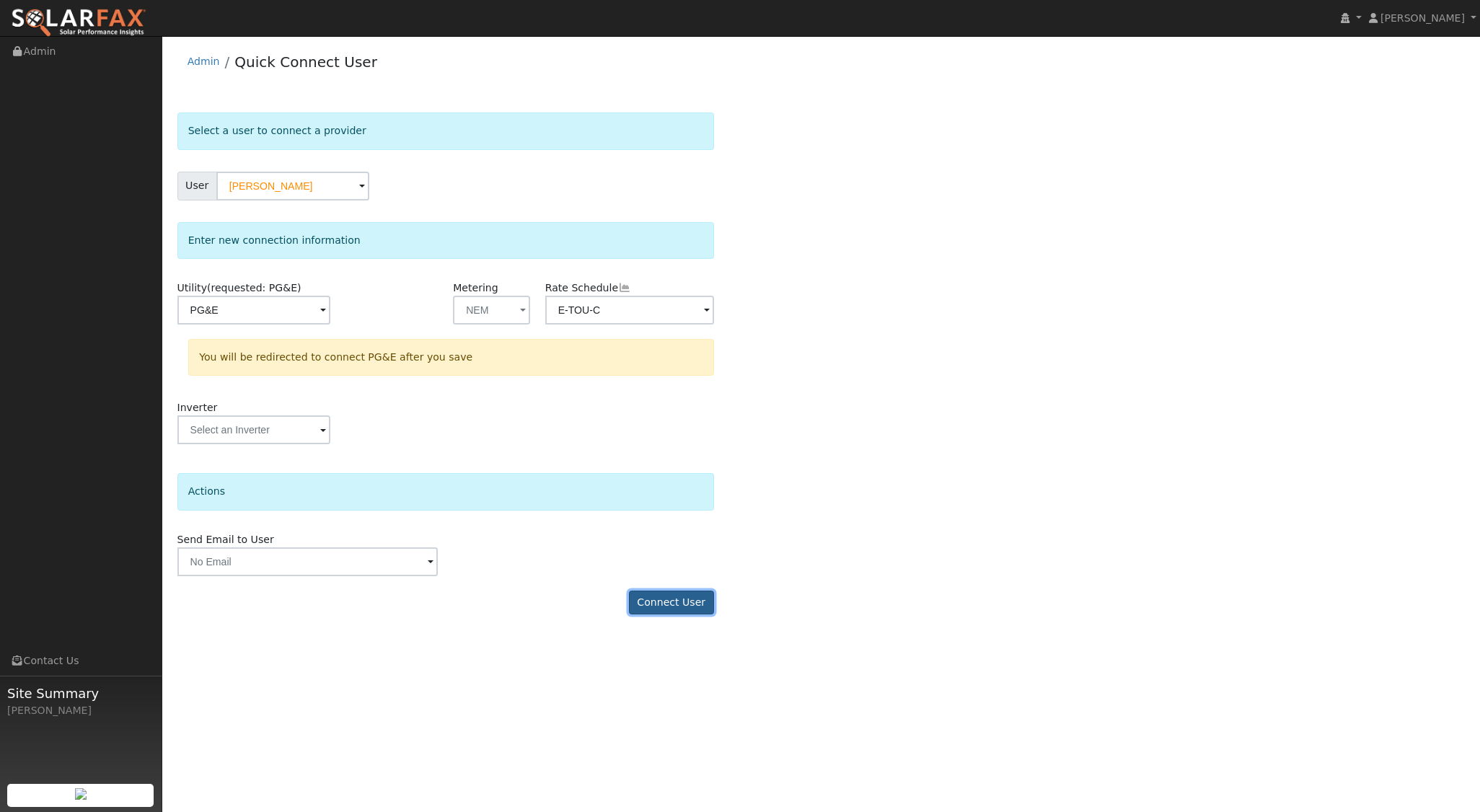
click at [699, 598] on button "Connect User" at bounding box center [671, 602] width 85 height 24
